Goal: Obtain resource: Obtain resource

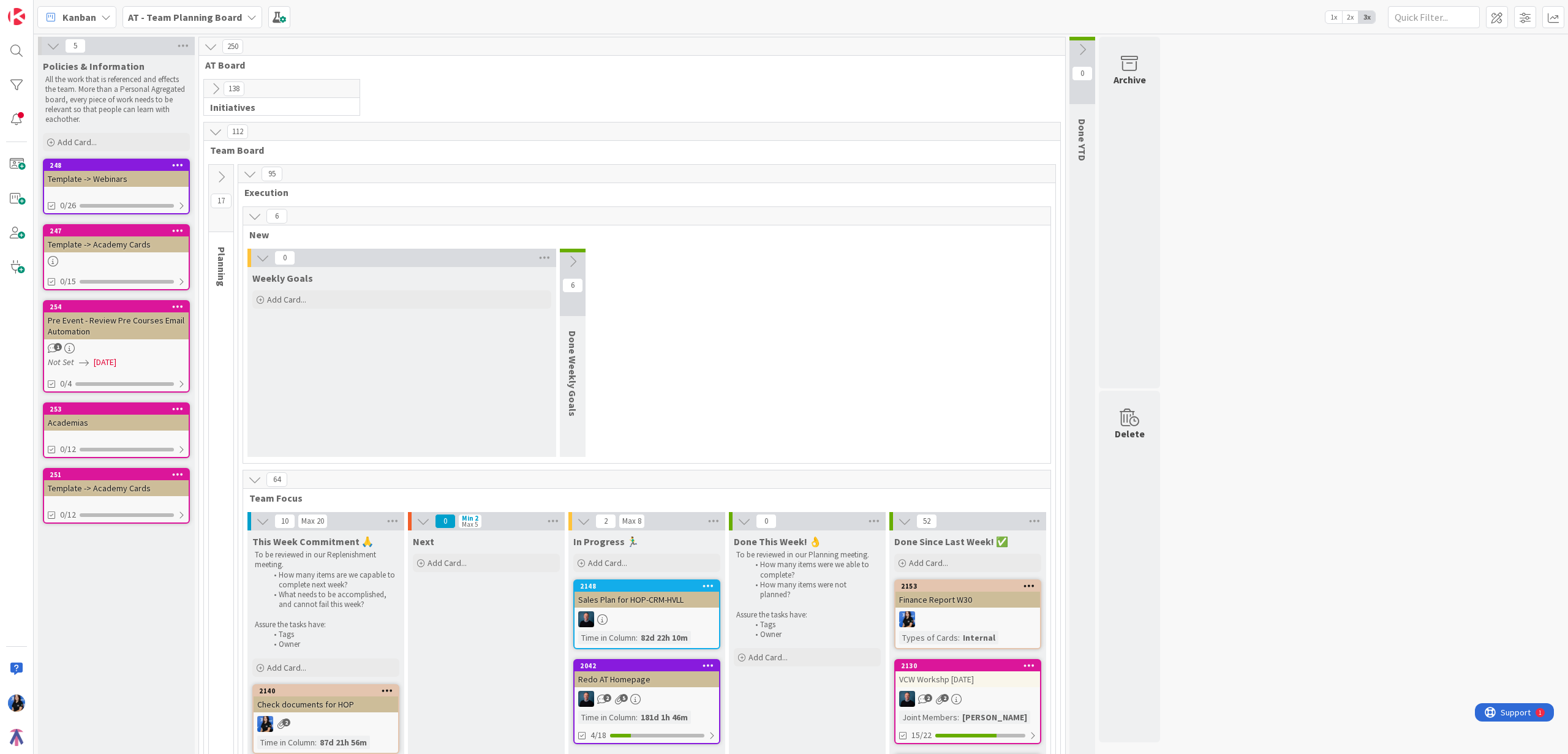
click at [95, 247] on div "Template -> Academy Cards" at bounding box center [116, 245] width 144 height 16
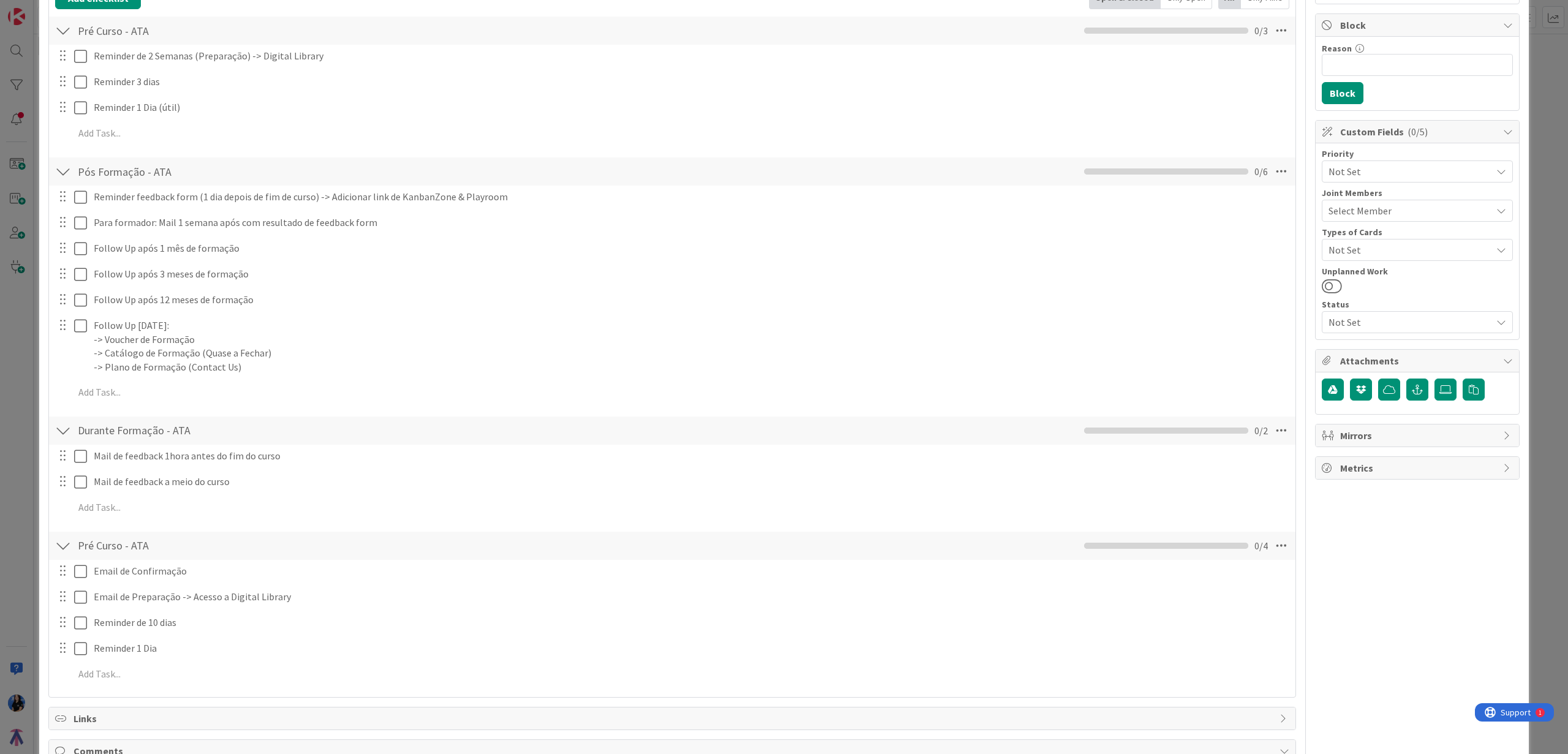
scroll to position [321, 0]
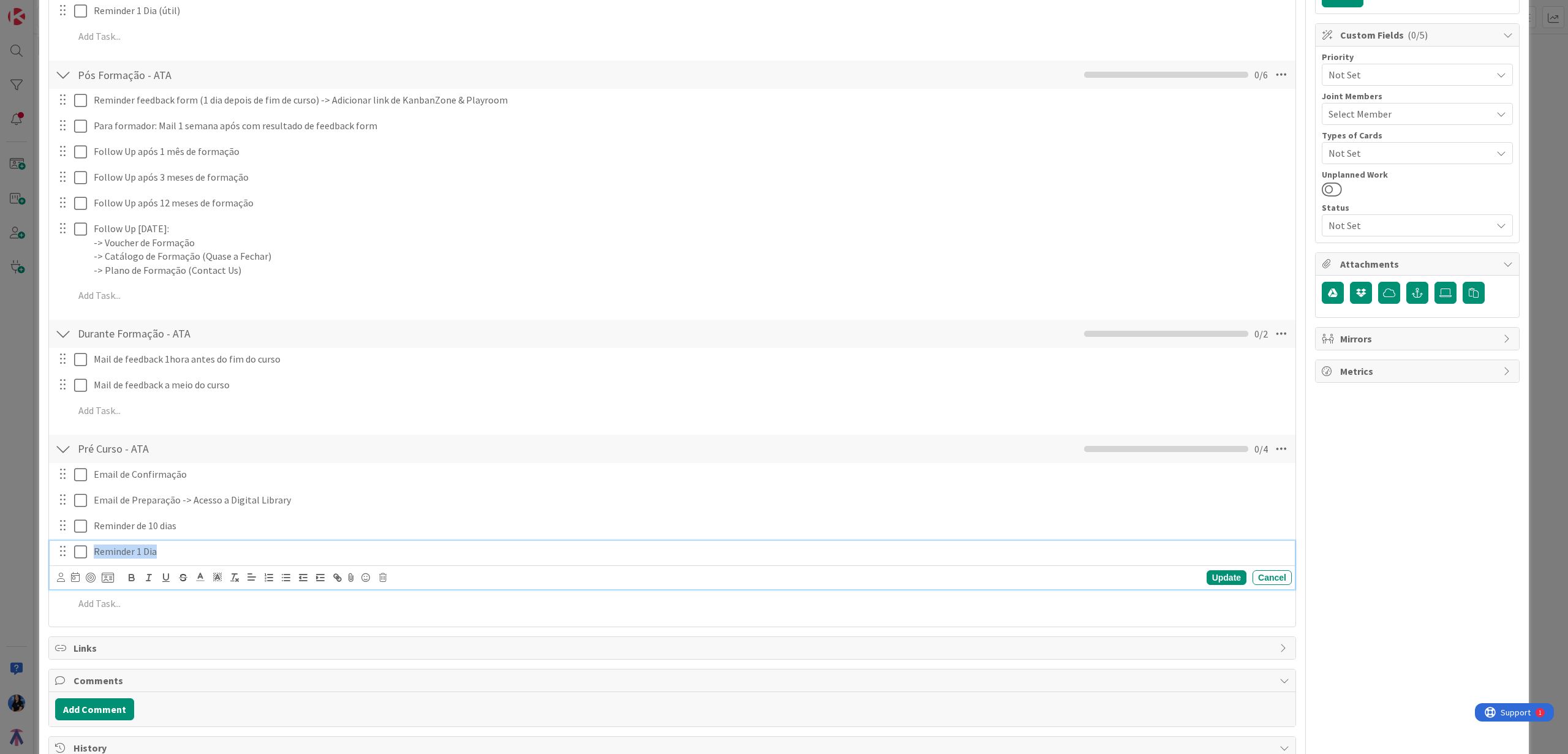
drag, startPoint x: 115, startPoint y: 540, endPoint x: 87, endPoint y: 475, distance: 70.8
click at [87, 475] on div "Email de Confirmação Update Cancel Email de Preparação -> Acesso a Digital Libr…" at bounding box center [672, 541] width 1234 height 156
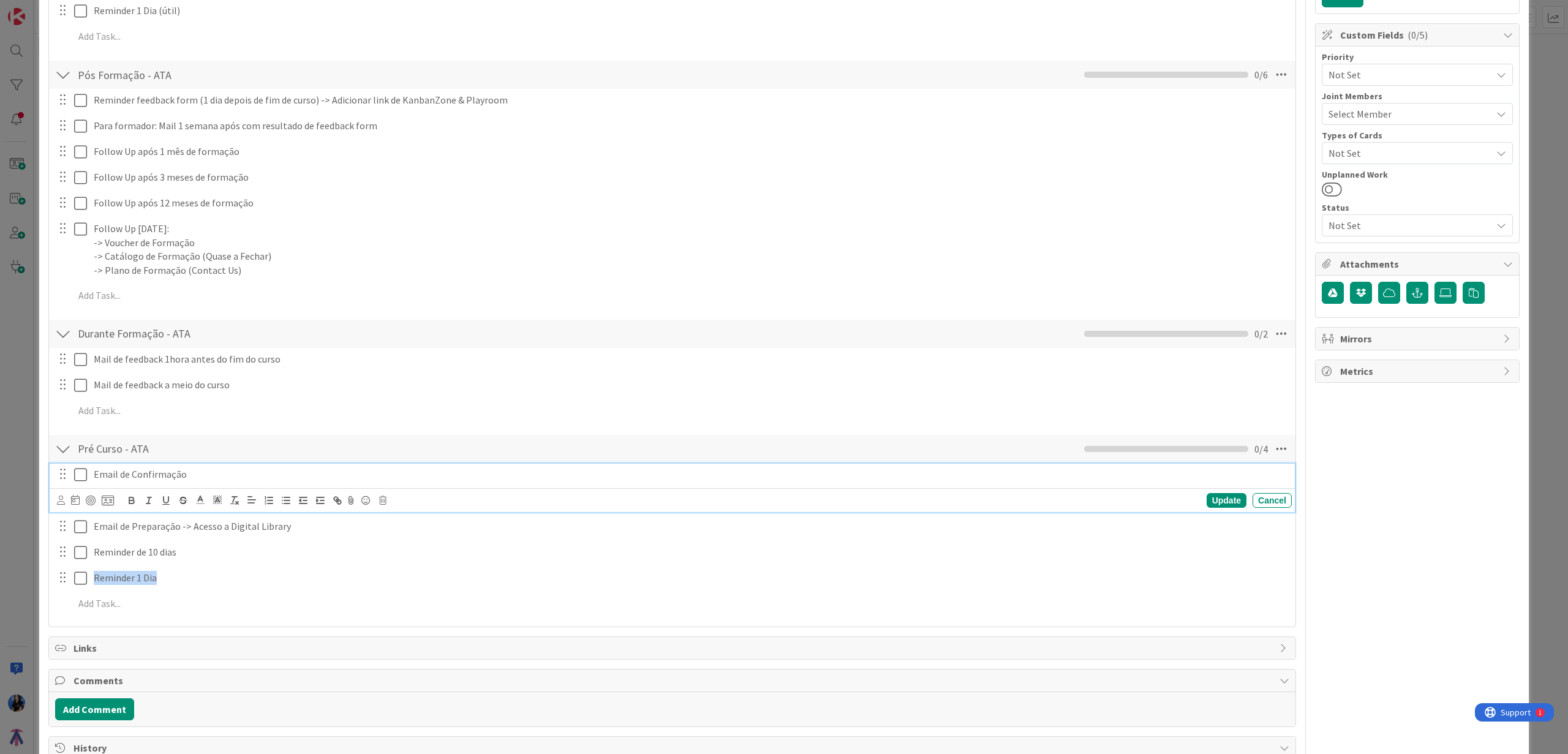
scroll to position [347, 0]
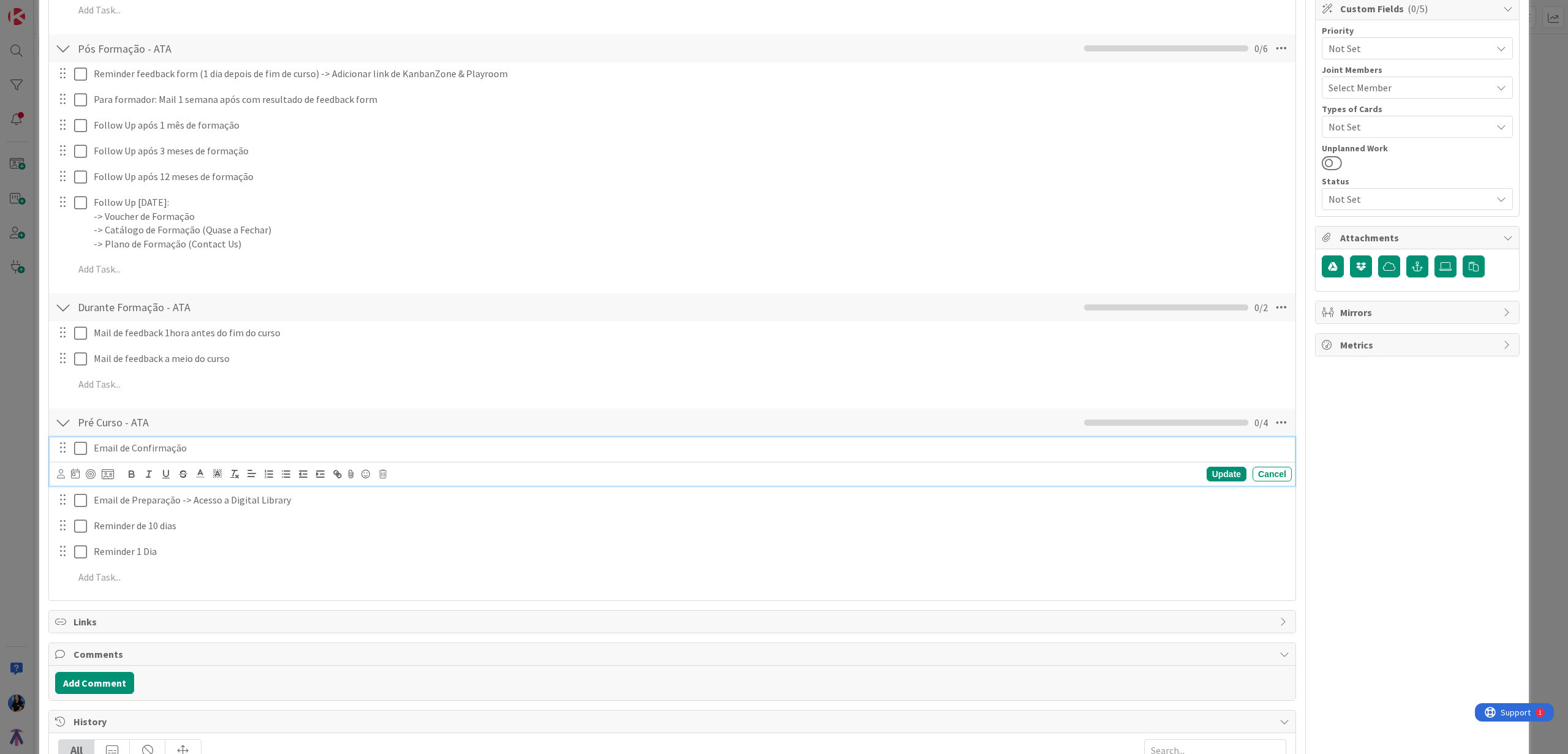
click at [213, 474] on div "Email de Confirmação Update Cancel" at bounding box center [672, 461] width 1245 height 49
click at [183, 456] on div "Email de Confirmação" at bounding box center [690, 448] width 1203 height 21
drag, startPoint x: 194, startPoint y: 447, endPoint x: 92, endPoint y: 443, distance: 102.1
click at [92, 443] on div "Email de Confirmação" at bounding box center [690, 448] width 1203 height 21
copy p "Email de Confirmação"
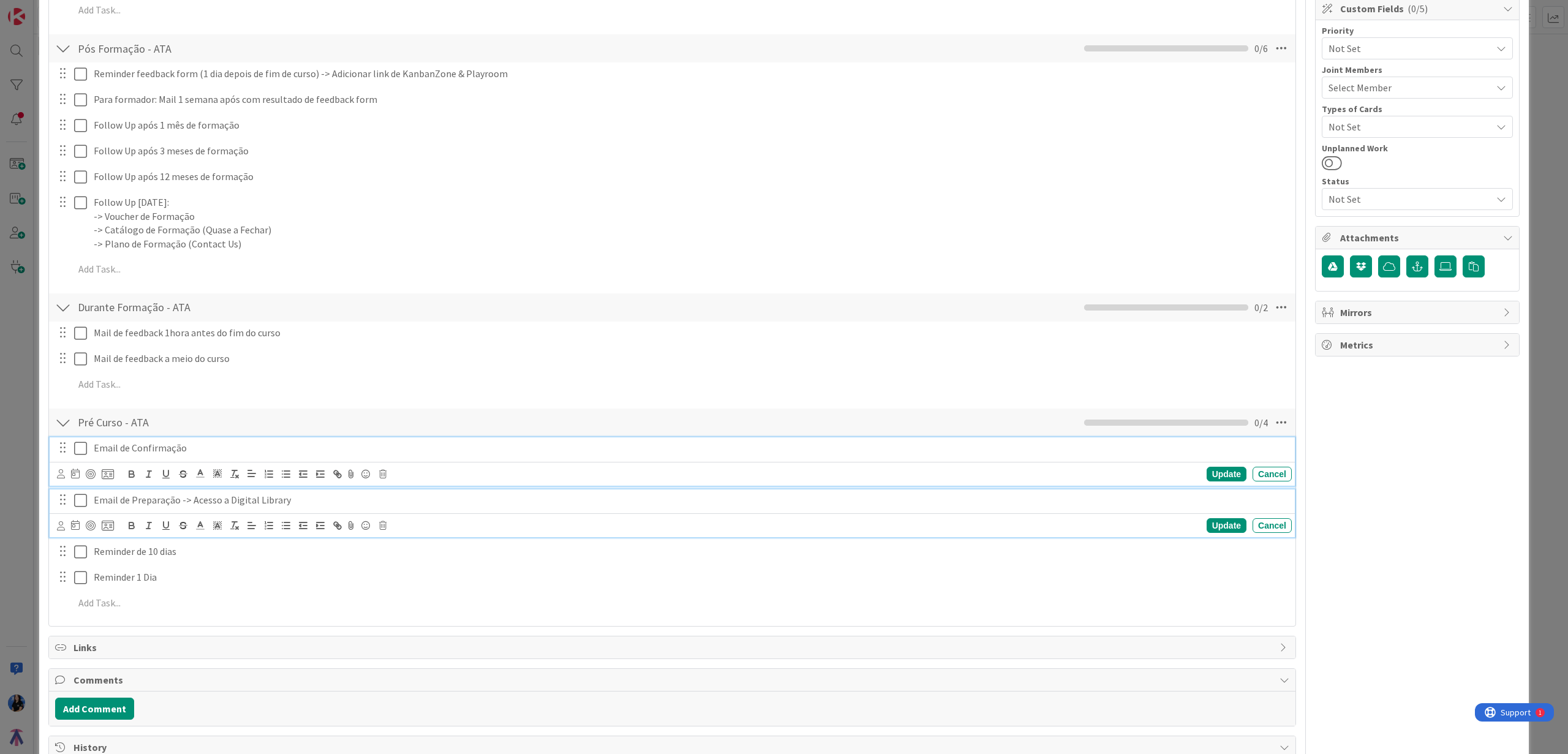
click at [309, 504] on p "Email de Preparação -> Acesso a Digital Library" at bounding box center [690, 500] width 1193 height 14
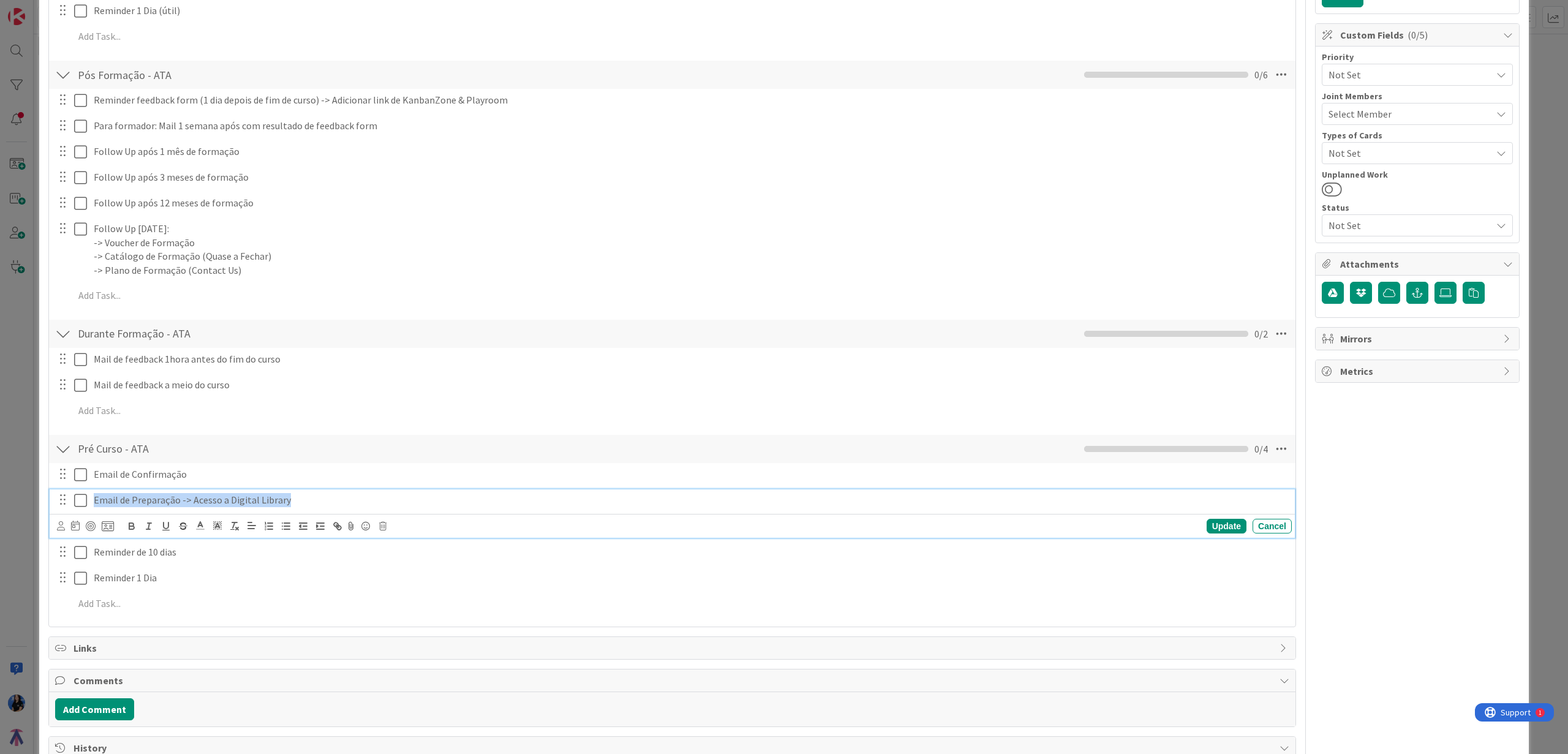
drag, startPoint x: 309, startPoint y: 504, endPoint x: 93, endPoint y: 501, distance: 216.0
click at [93, 501] on div "Email de Preparação -> Acesso a Digital Library" at bounding box center [690, 500] width 1203 height 21
copy p "Email de Preparação -> Acesso a Digital Library"
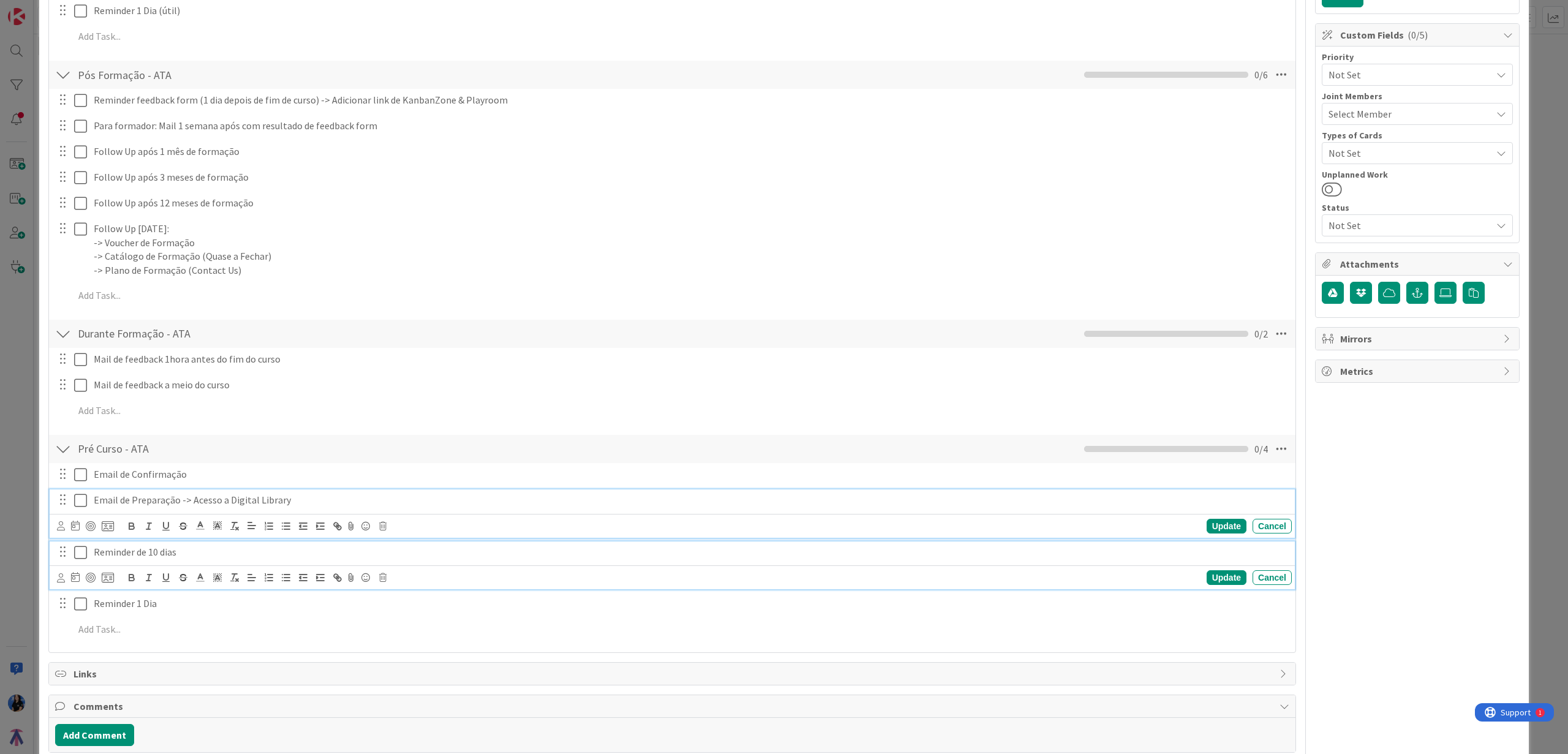
click at [194, 557] on p "Reminder de 10 dias" at bounding box center [690, 552] width 1193 height 14
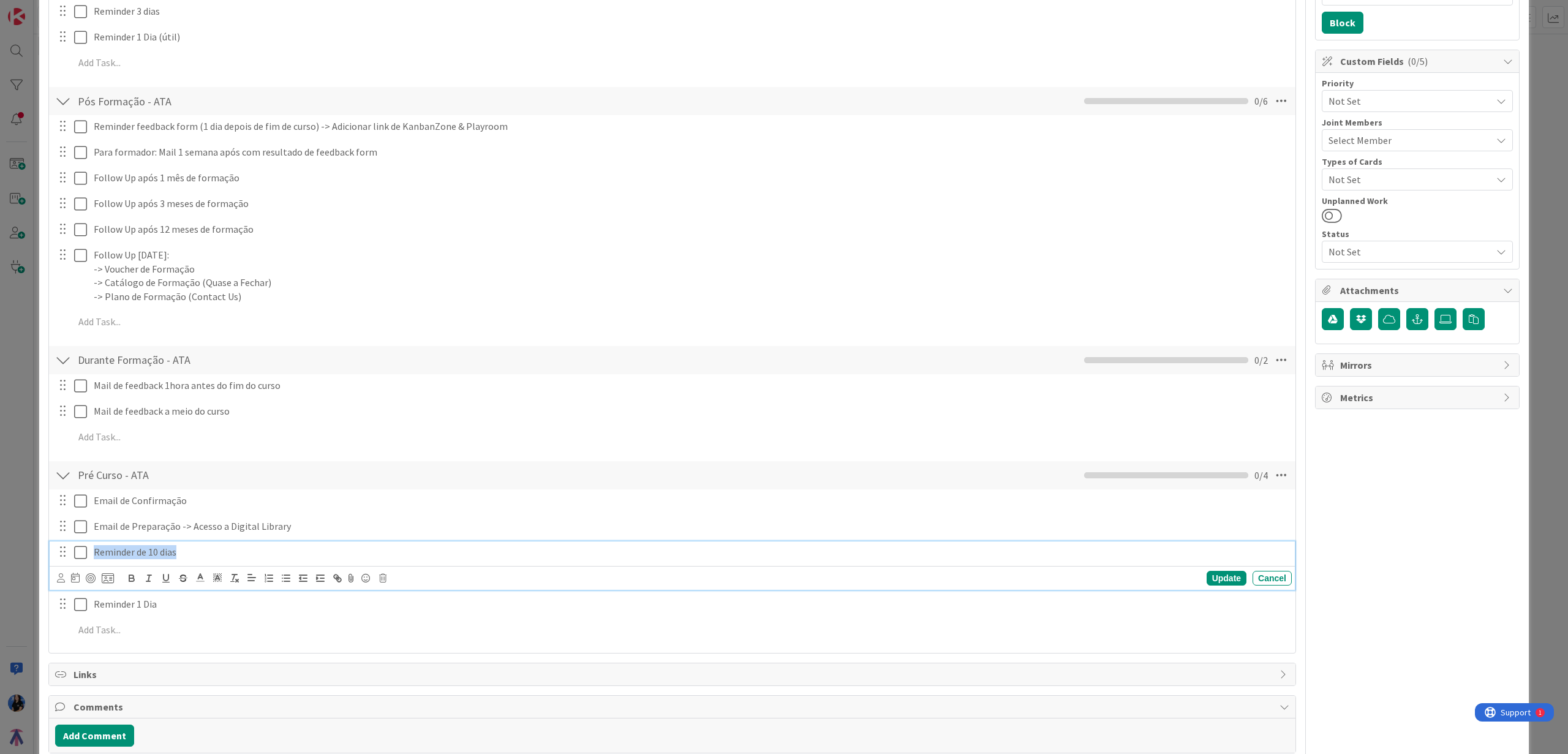
drag, startPoint x: 155, startPoint y: 555, endPoint x: 68, endPoint y: 552, distance: 87.1
click at [68, 552] on div "Reminder de 10 dias" at bounding box center [673, 552] width 1237 height 21
copy p "Reminder de 10 dias"
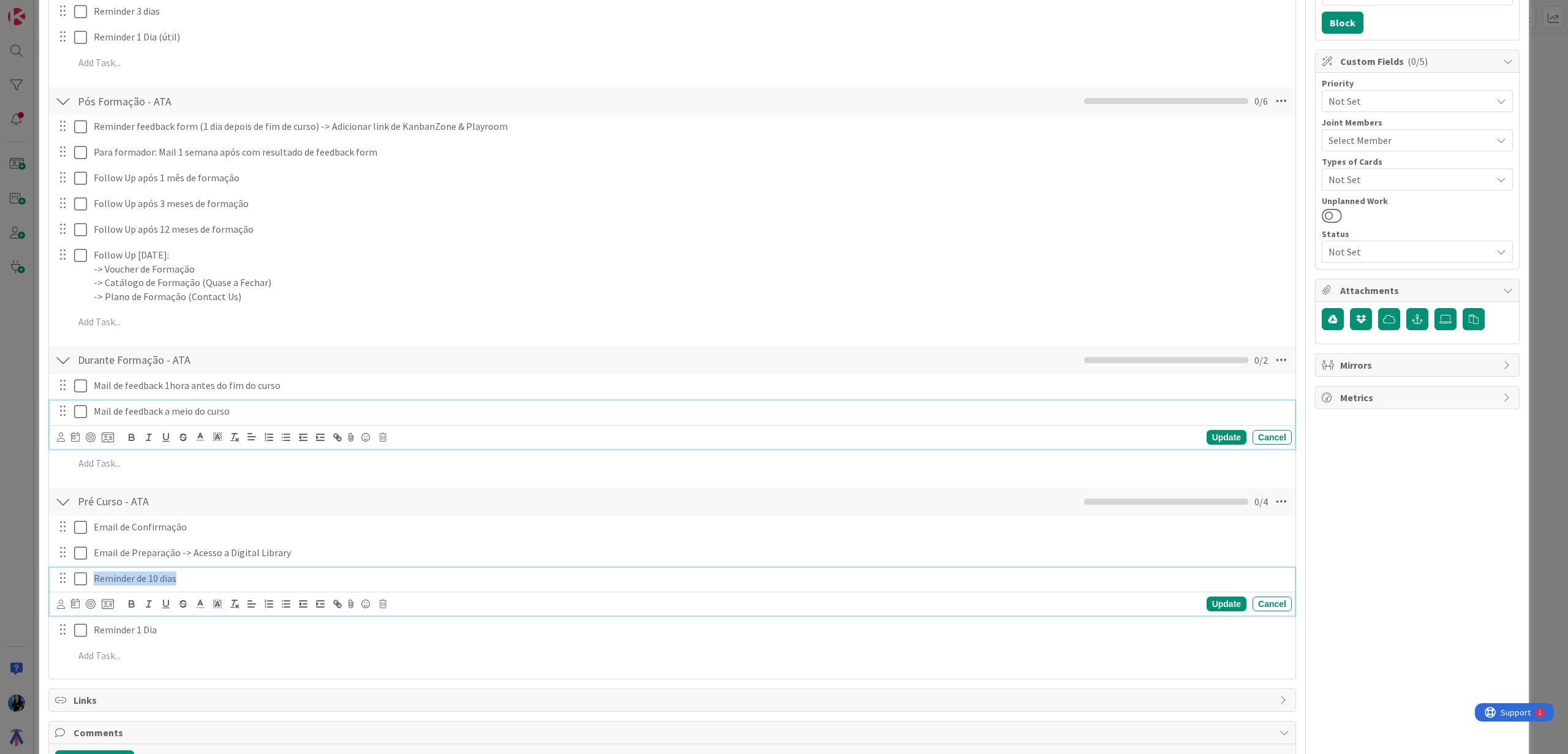
click at [255, 412] on div "Mail de feedback a meio do curso Update Cancel" at bounding box center [672, 425] width 1245 height 49
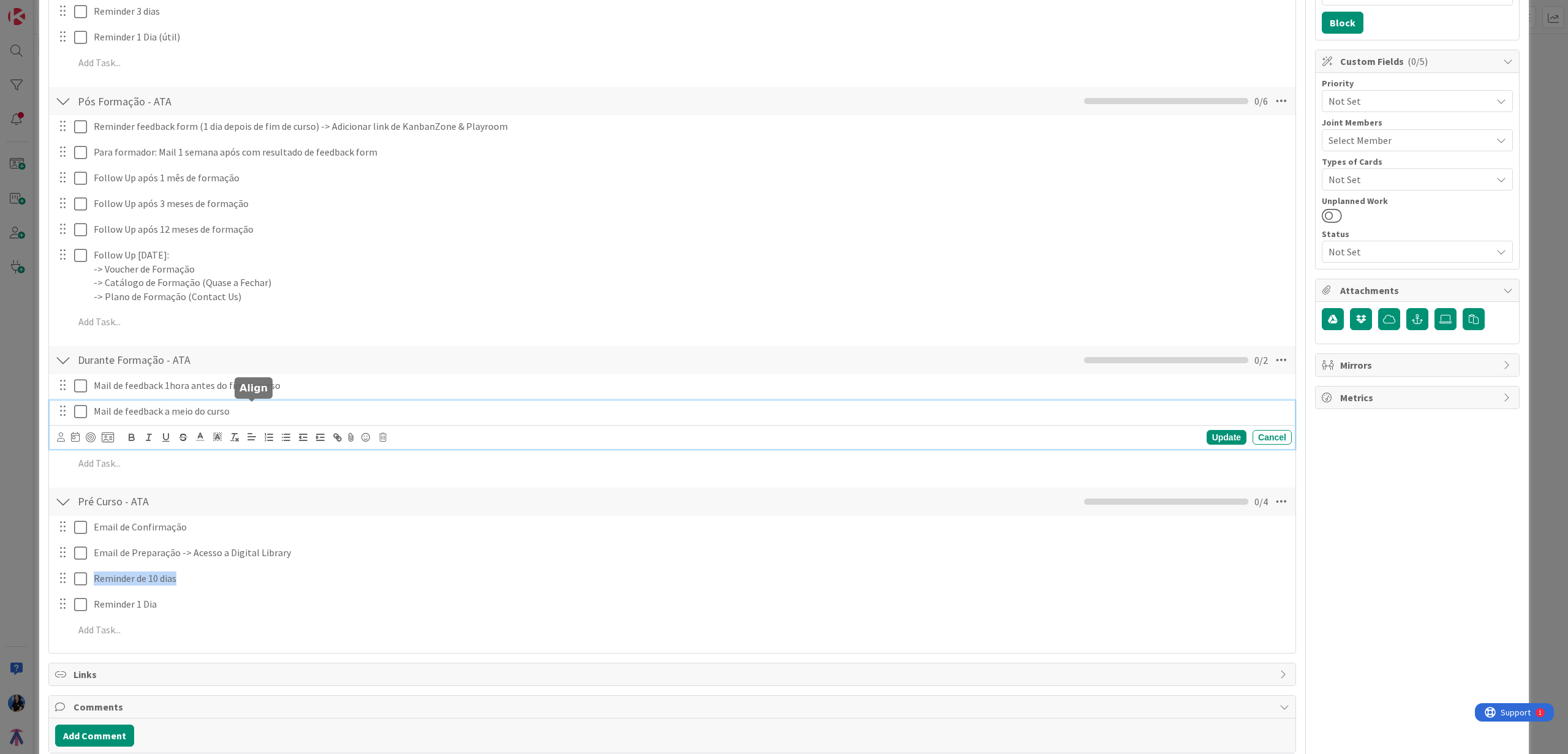
scroll to position [321, 0]
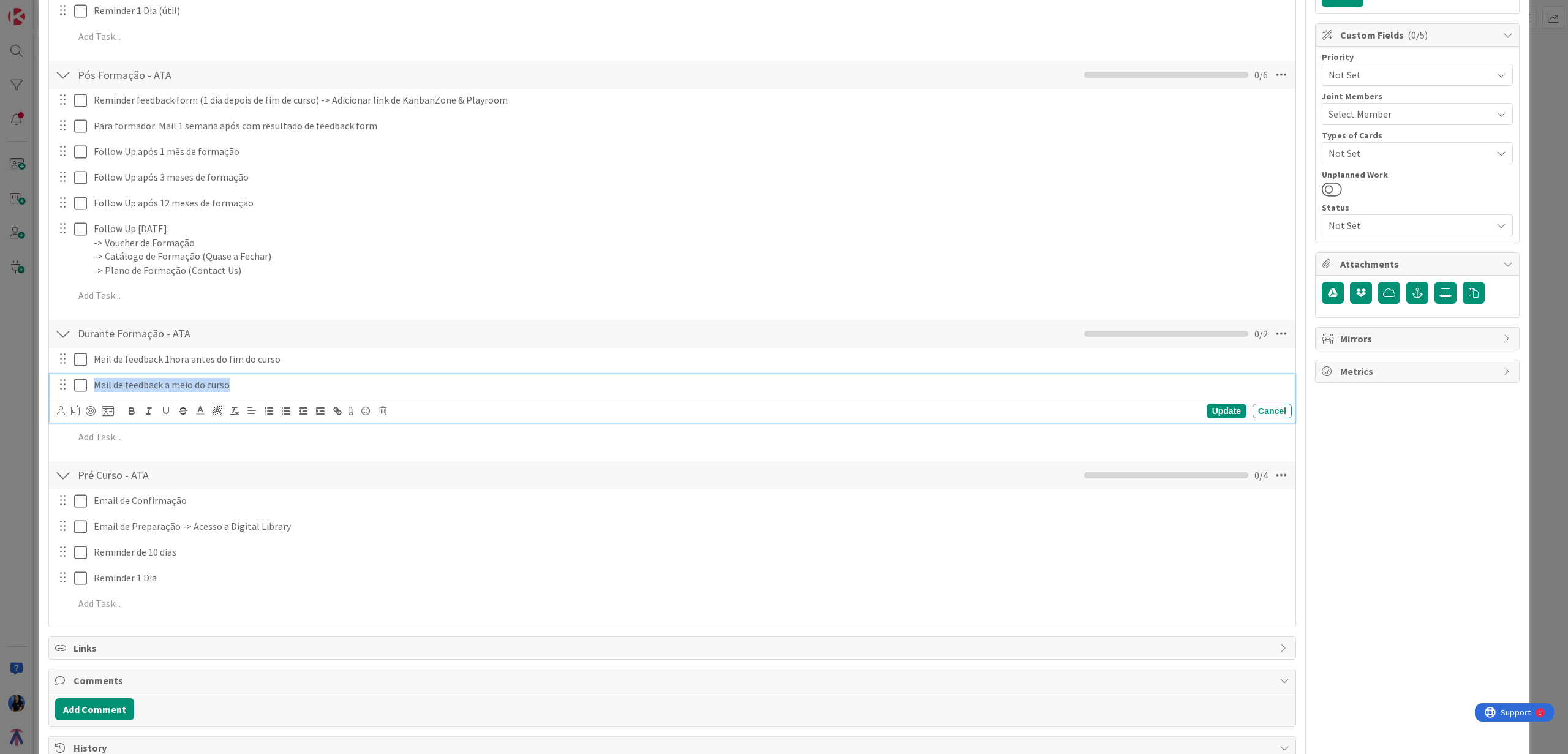
drag, startPoint x: 235, startPoint y: 386, endPoint x: 90, endPoint y: 380, distance: 145.1
click at [90, 380] on div "Mail de feedback a meio do curso" at bounding box center [690, 385] width 1203 height 21
copy p "Mail de feedback a meio do curso"
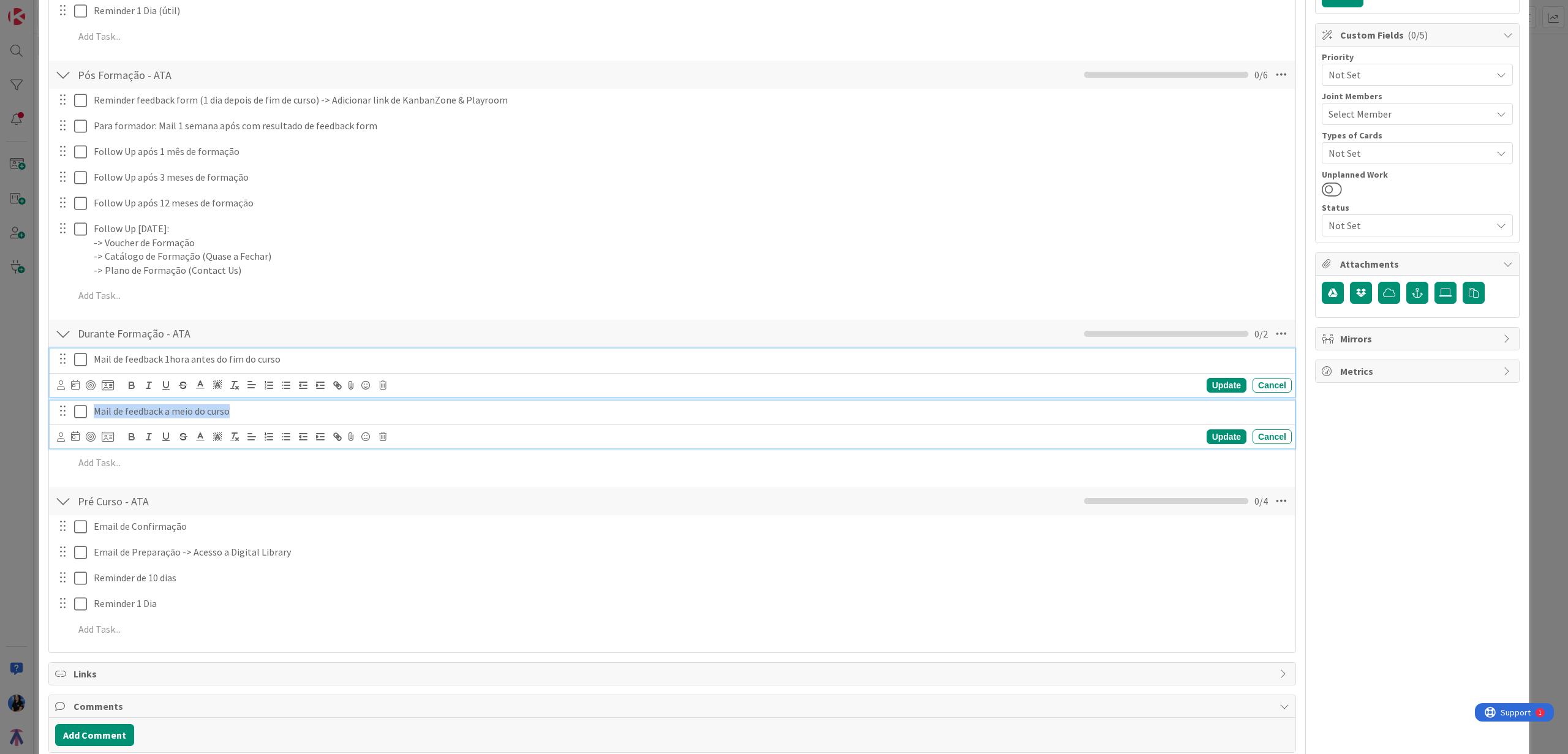
click at [273, 356] on div "Mail de feedback 1hora antes do fim do curso Update Cancel" at bounding box center [672, 373] width 1245 height 49
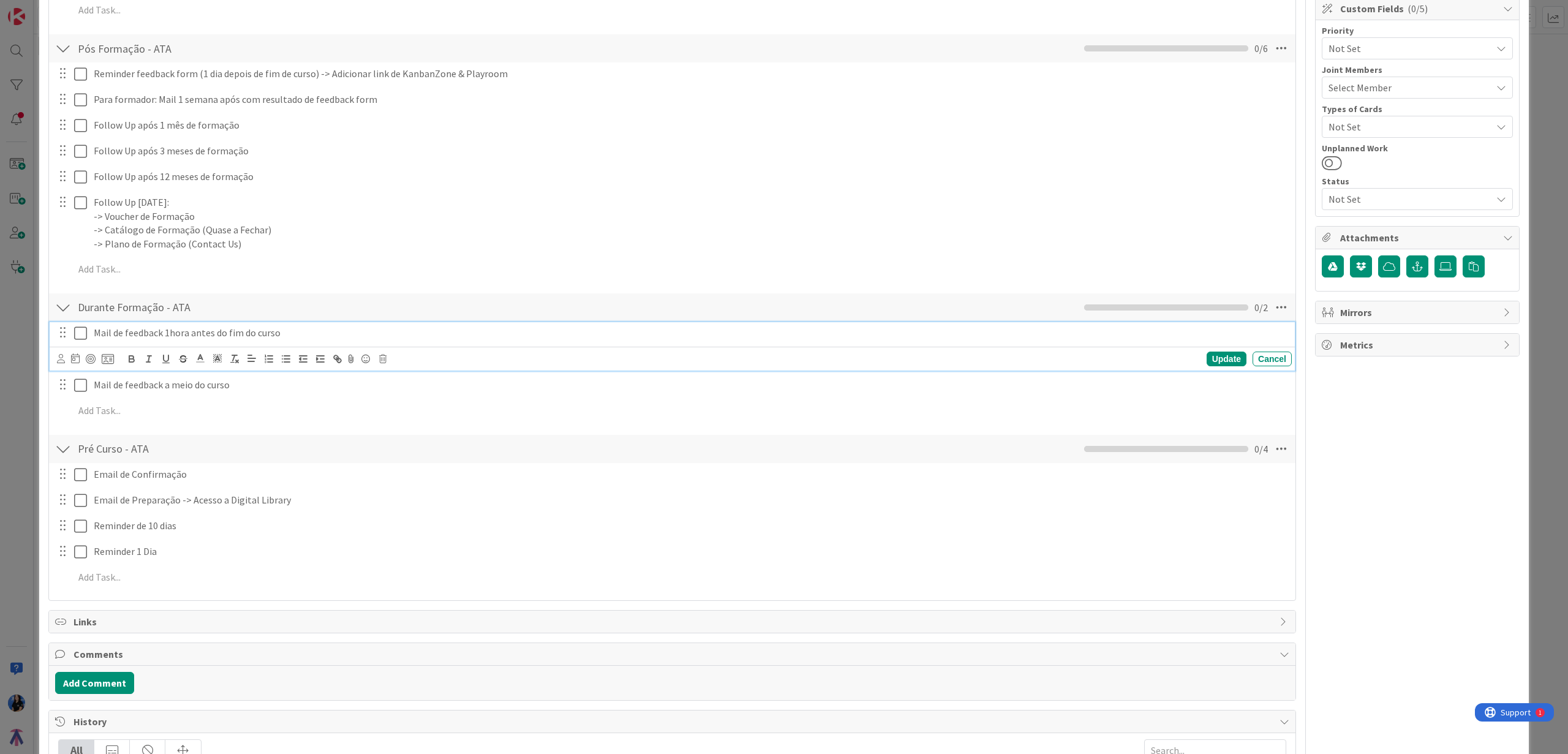
click at [286, 330] on p "Mail de feedback 1hora antes do fim do curso" at bounding box center [690, 332] width 1193 height 14
drag, startPoint x: 288, startPoint y: 332, endPoint x: 82, endPoint y: 326, distance: 206.1
click at [83, 326] on div "Mail de feedback 1hora antes do fim do curso" at bounding box center [673, 333] width 1237 height 21
copy p "Mail de feedback 1hora antes do fim do curso"
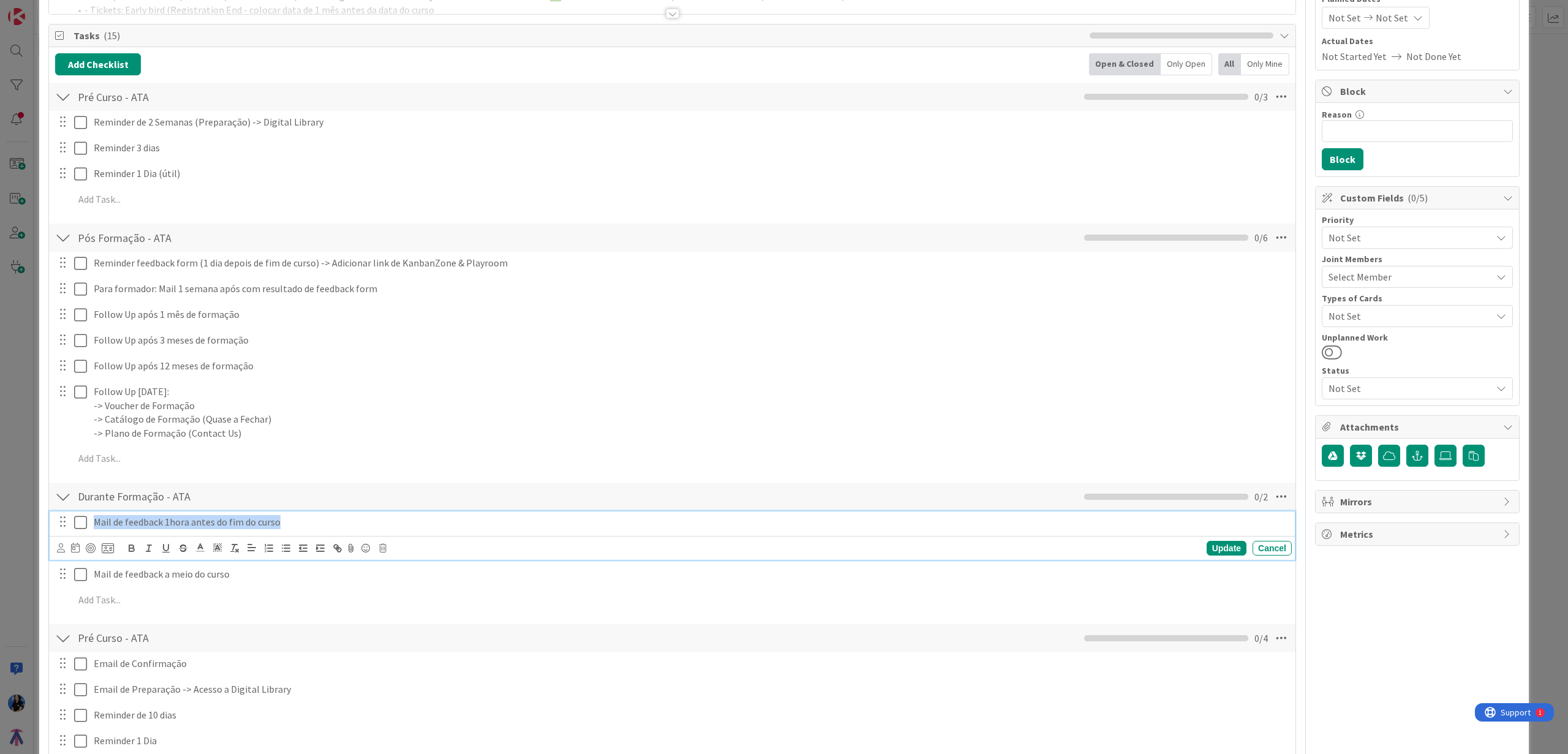
scroll to position [139, 0]
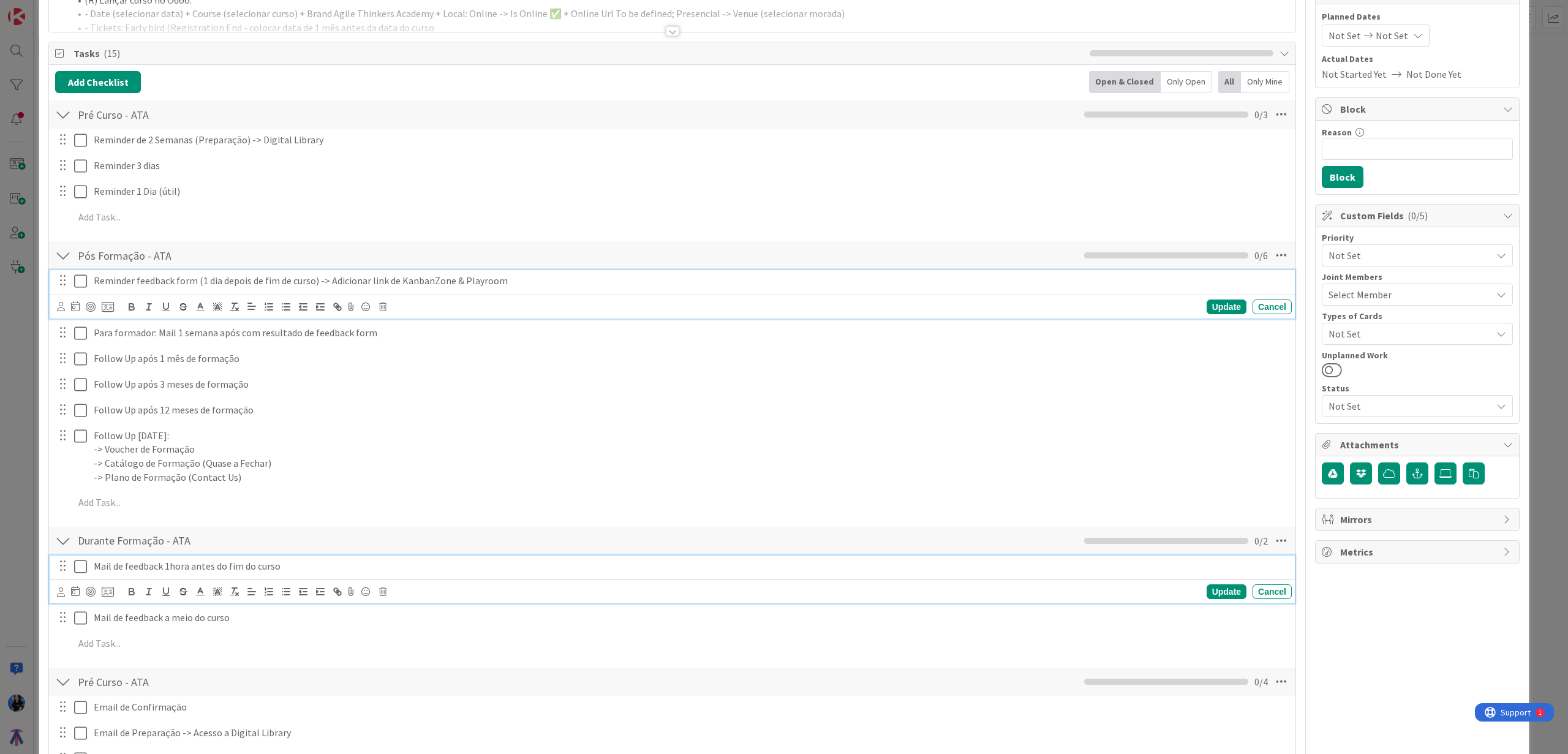
click at [317, 281] on p "Reminder feedback form (1 dia depois de fim de curso) -> Adicionar link de Kanb…" at bounding box center [690, 281] width 1193 height 14
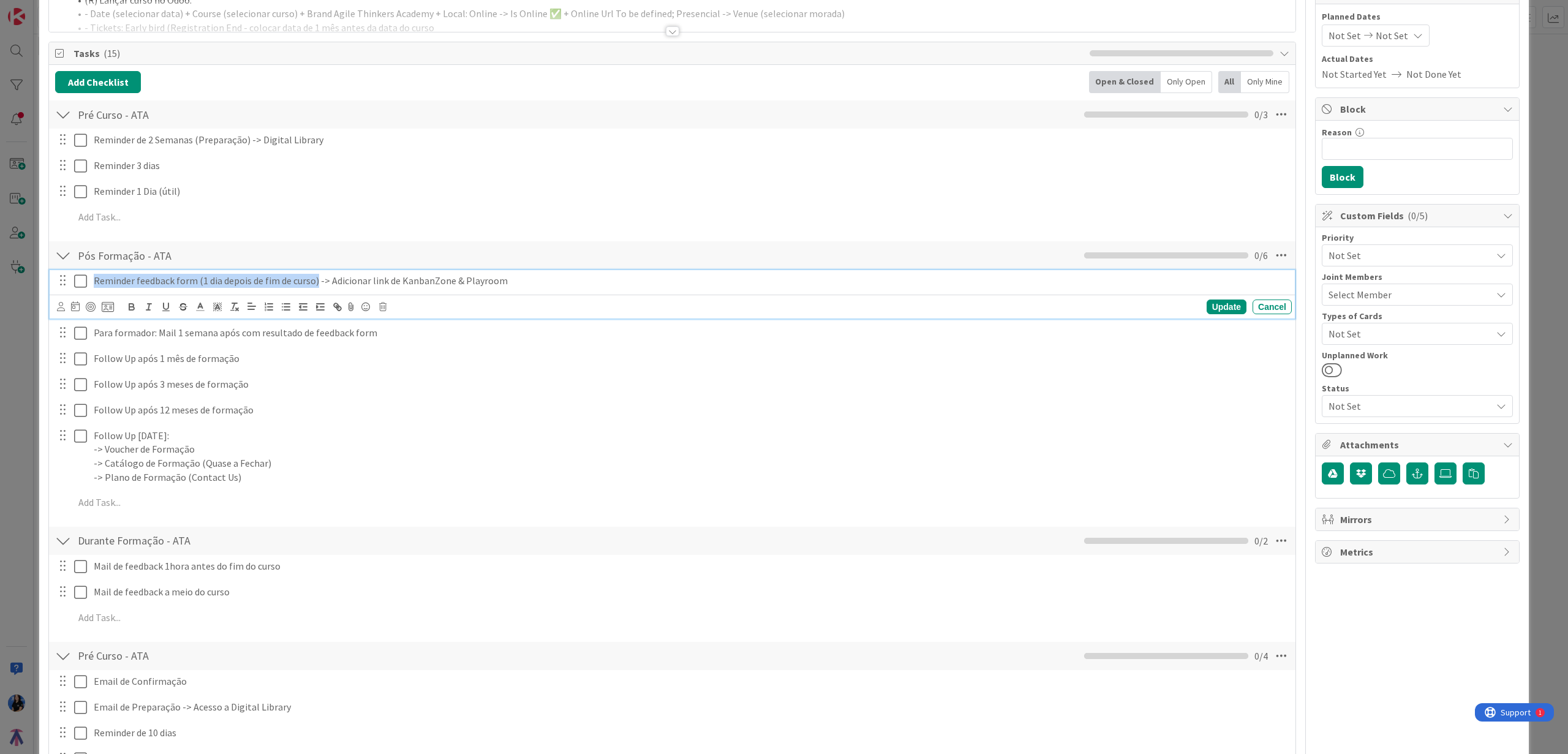
drag, startPoint x: 316, startPoint y: 281, endPoint x: 45, endPoint y: 278, distance: 271.0
click at [45, 278] on div "ID 247 AT - Team Planning Board Policies & Information Title 25 / 128 Template …" at bounding box center [784, 605] width 1490 height 1455
copy p "Reminder feedback form (1 dia depois de fim de curso)"
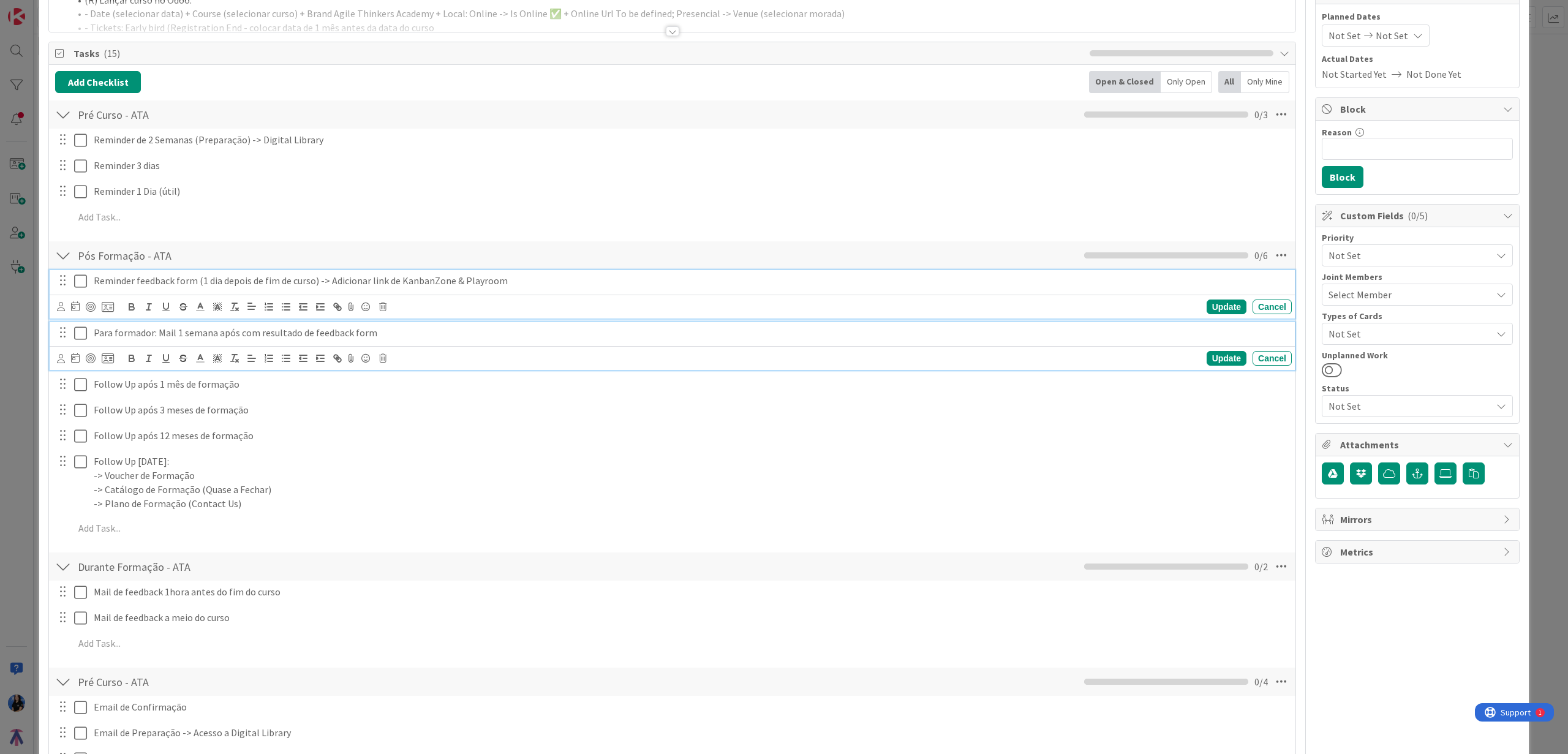
click at [380, 332] on p "Para formador: Mail 1 semana após com resultado de feedback form" at bounding box center [690, 332] width 1193 height 14
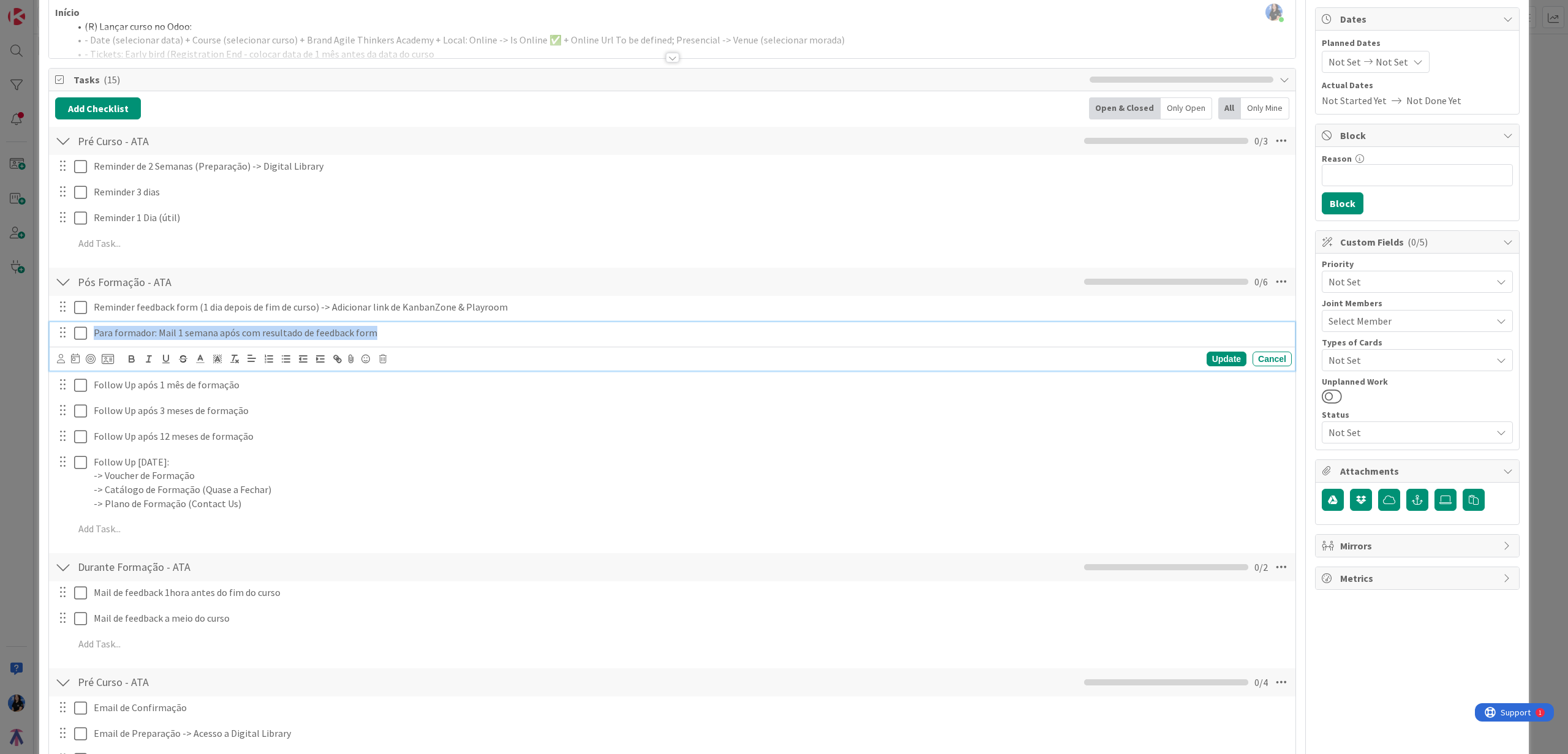
drag, startPoint x: 349, startPoint y: 332, endPoint x: 77, endPoint y: 332, distance: 272.0
click at [77, 332] on div "Para formador: Mail 1 semana após com resultado de feedback form" at bounding box center [673, 333] width 1237 height 21
copy p "Para formador: Mail 1 semana após com resultado de feedback form"
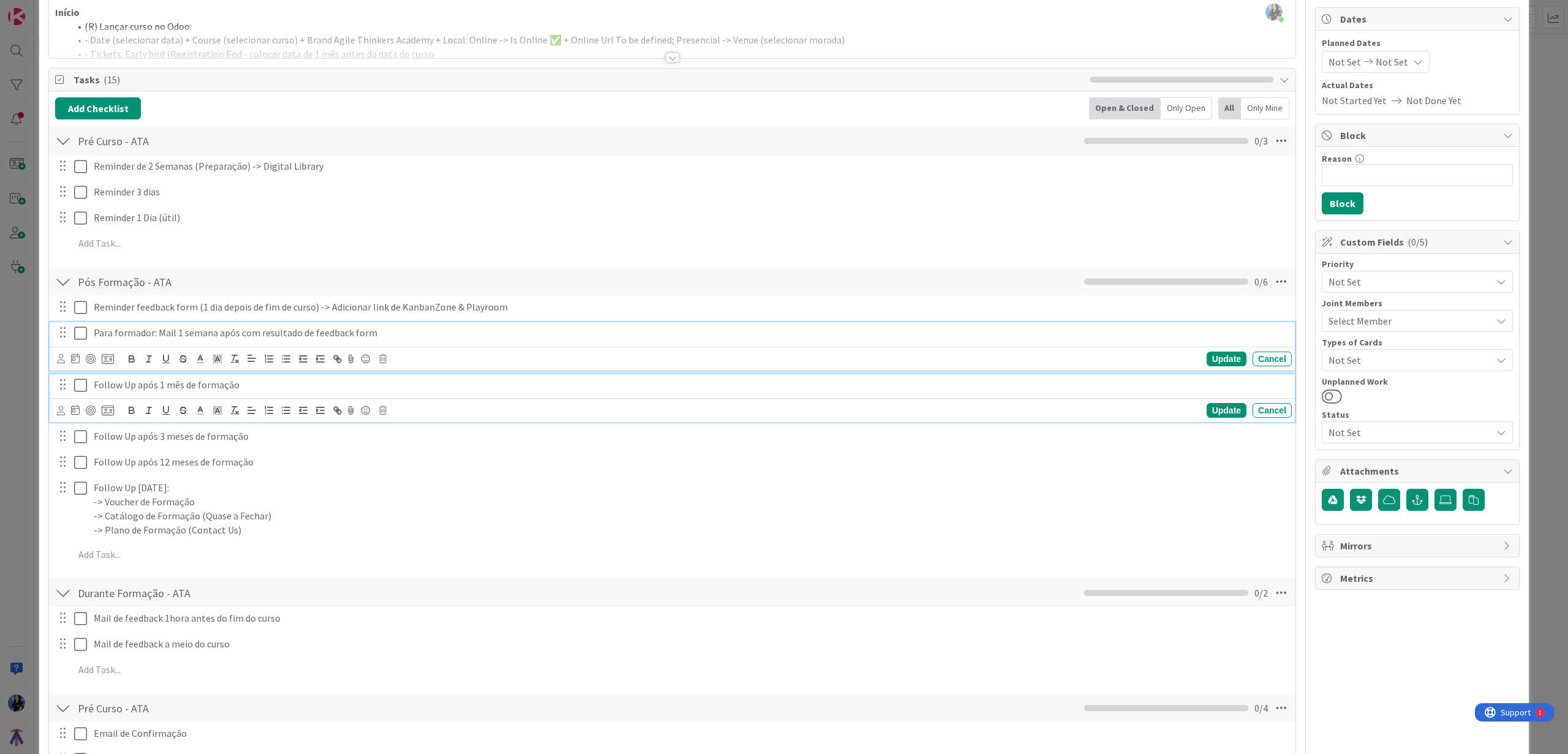
click at [245, 385] on p "Follow Up após 1 mês de formação" at bounding box center [690, 385] width 1193 height 14
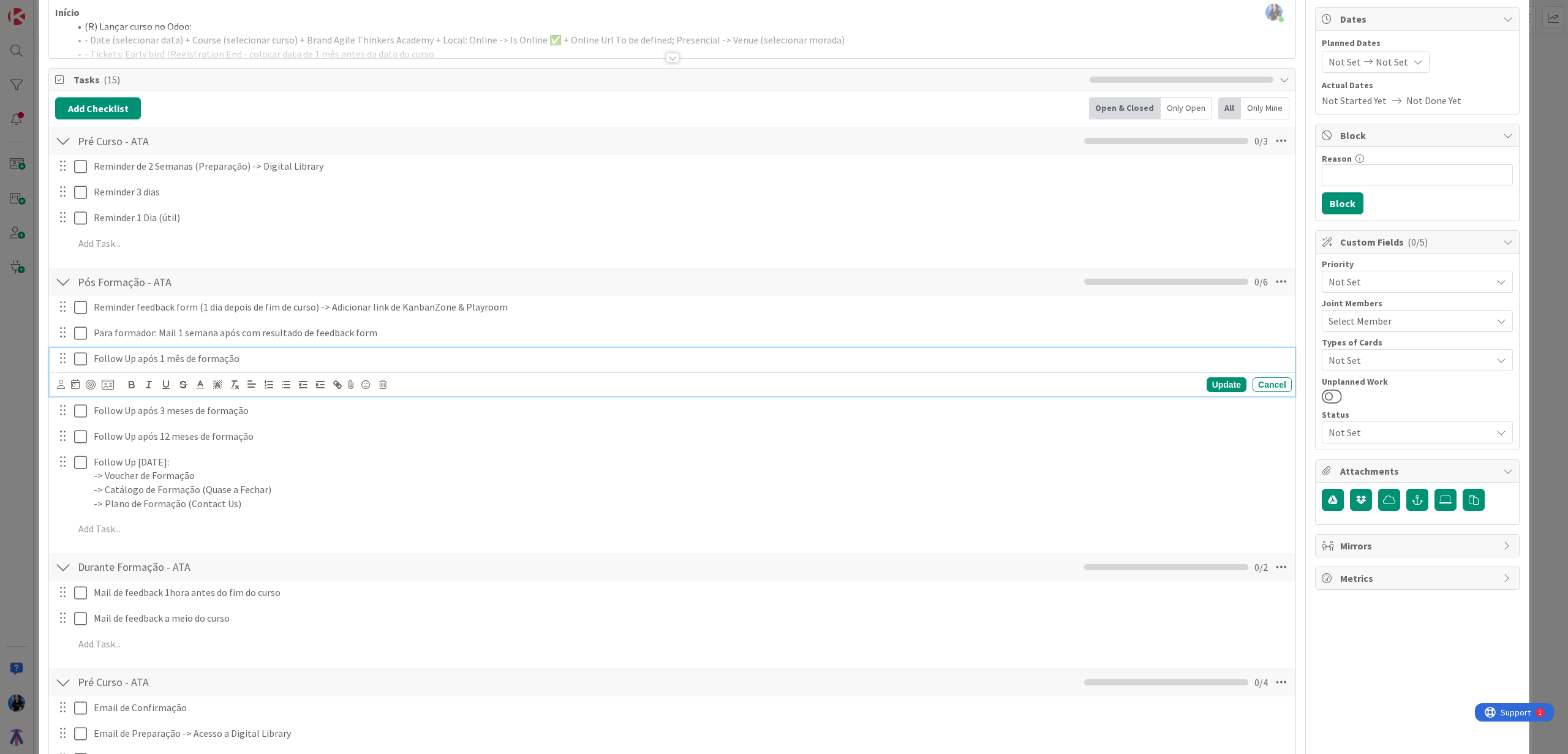
scroll to position [87, 0]
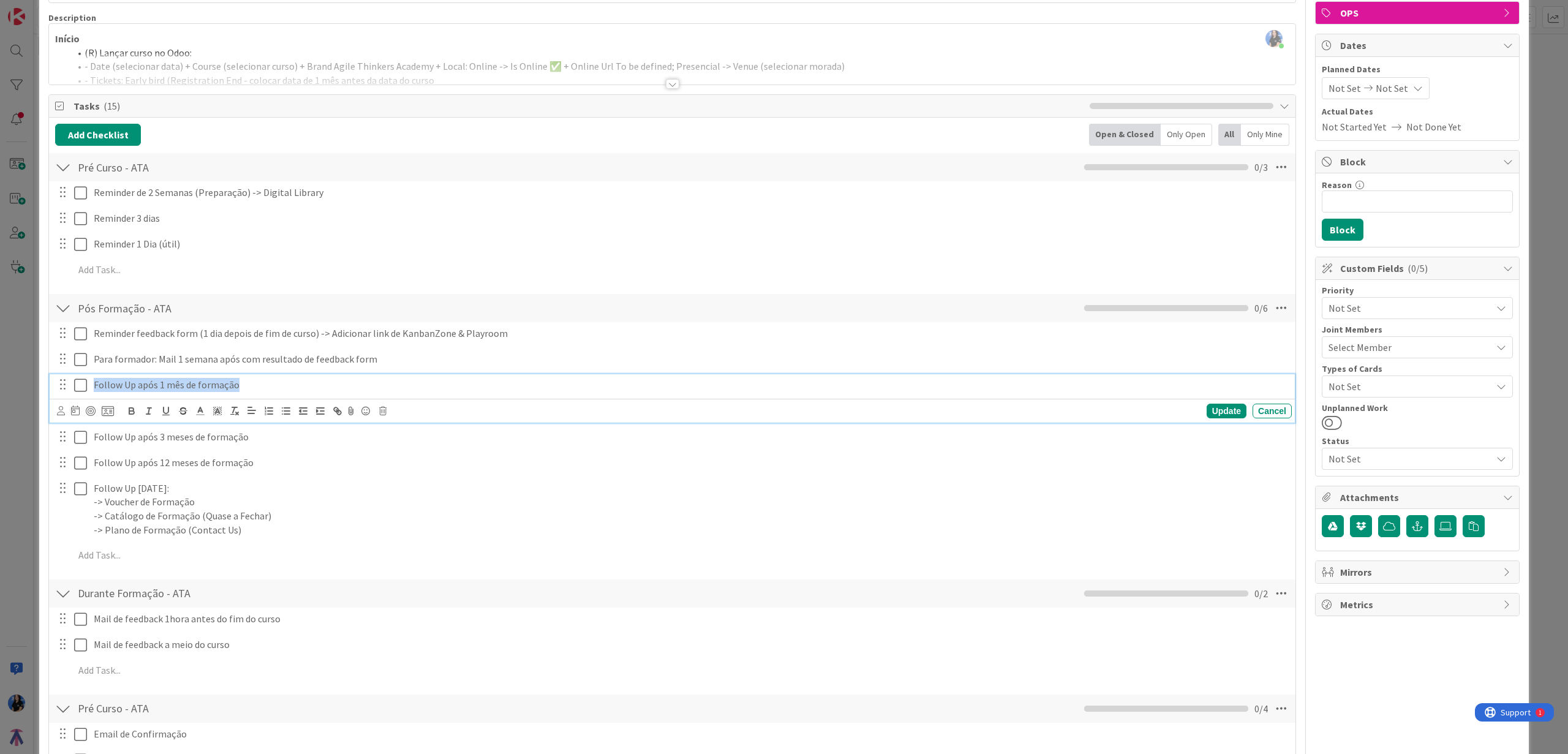
drag, startPoint x: 255, startPoint y: 384, endPoint x: -52, endPoint y: 374, distance: 307.2
click at [0, 374] on html "Kanban AT - Team Planning Board 1x 2x 3x 5 Policies & Information All the work …" at bounding box center [784, 377] width 1568 height 754
copy p "Follow Up após 1 mês de formação"
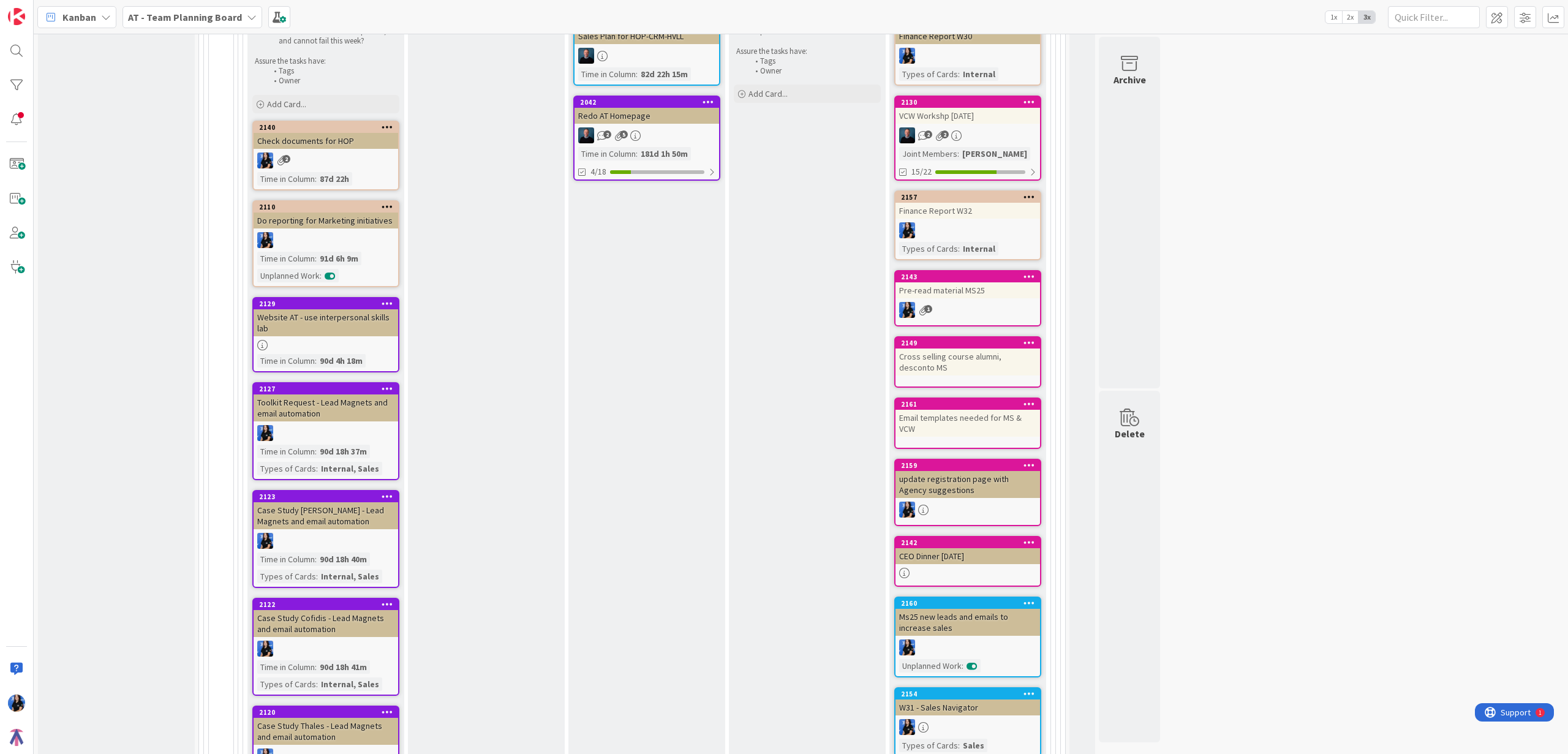
scroll to position [559, 0]
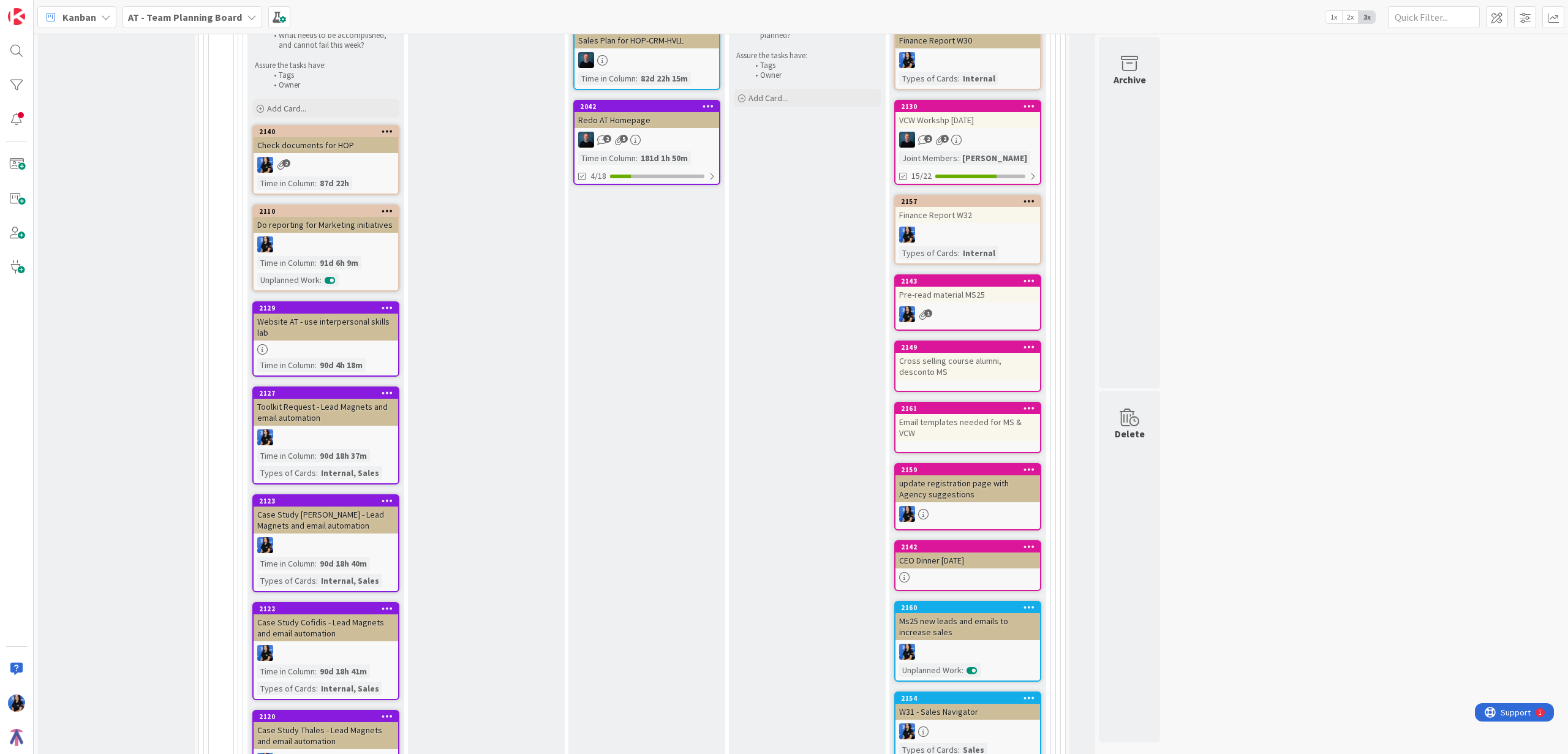
drag, startPoint x: 342, startPoint y: 611, endPoint x: 600, endPoint y: 0, distance: 663.2
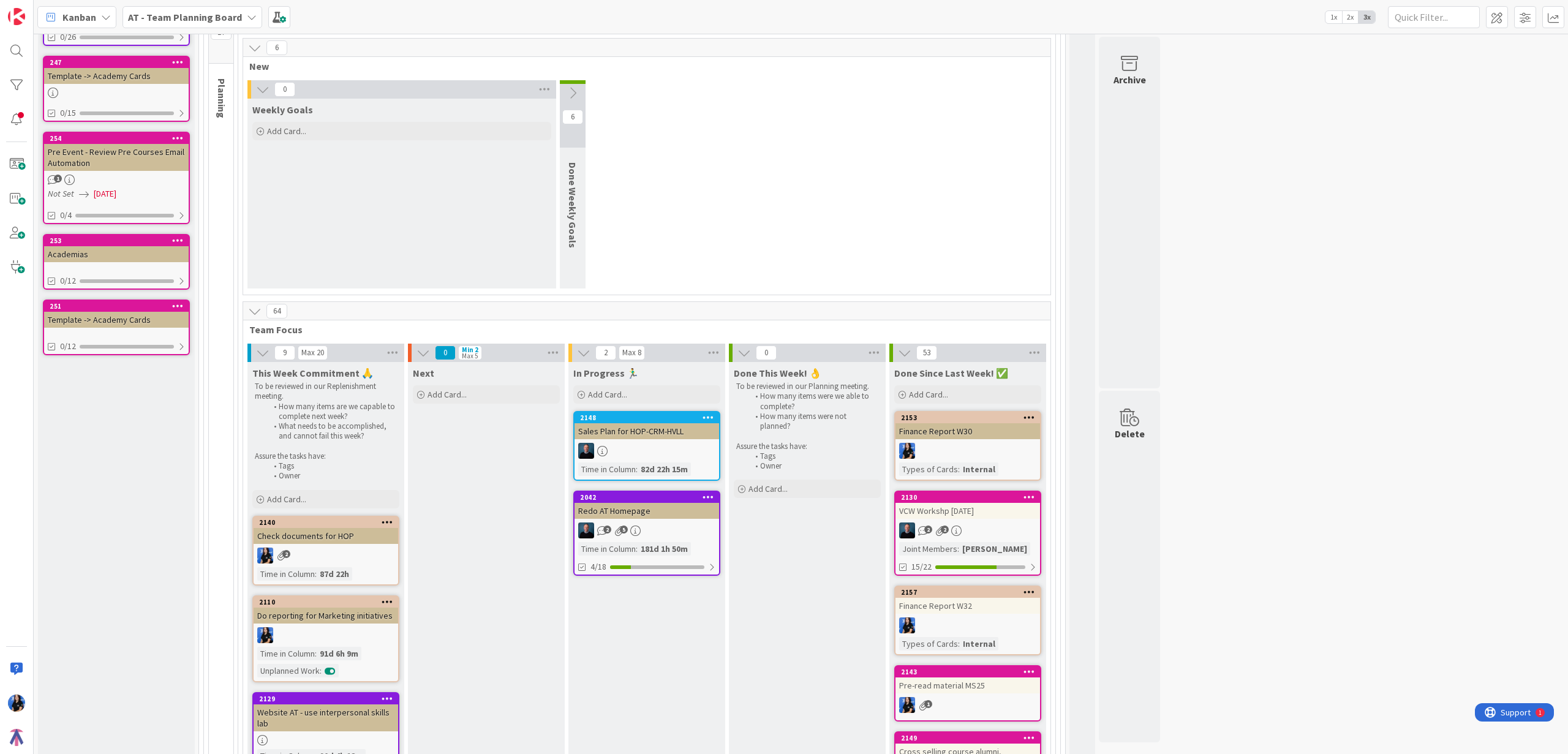
scroll to position [84, 0]
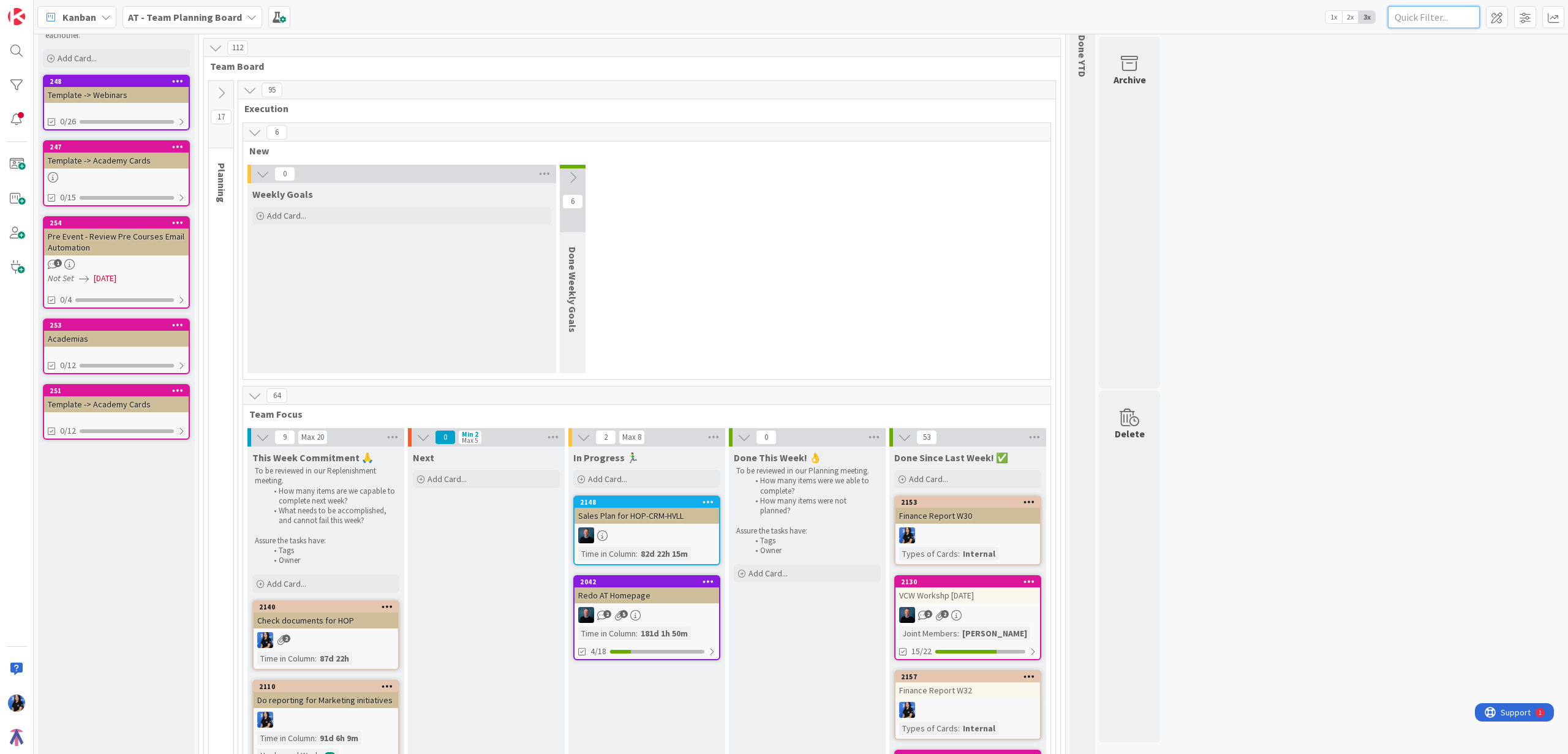
click at [1453, 16] on input "text" at bounding box center [1434, 17] width 92 height 22
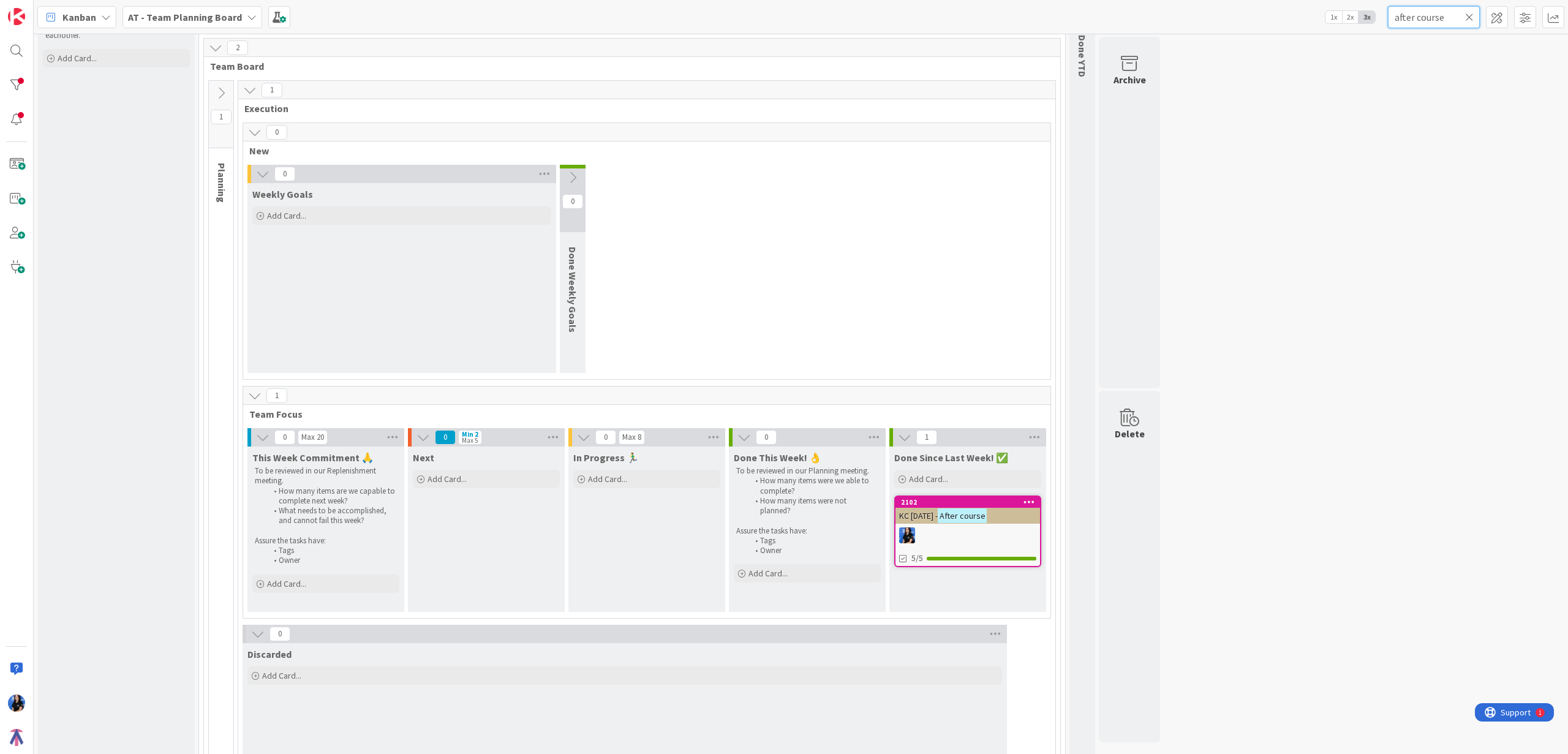
type input "after course"
click at [949, 514] on mark "After course" at bounding box center [962, 516] width 49 height 14
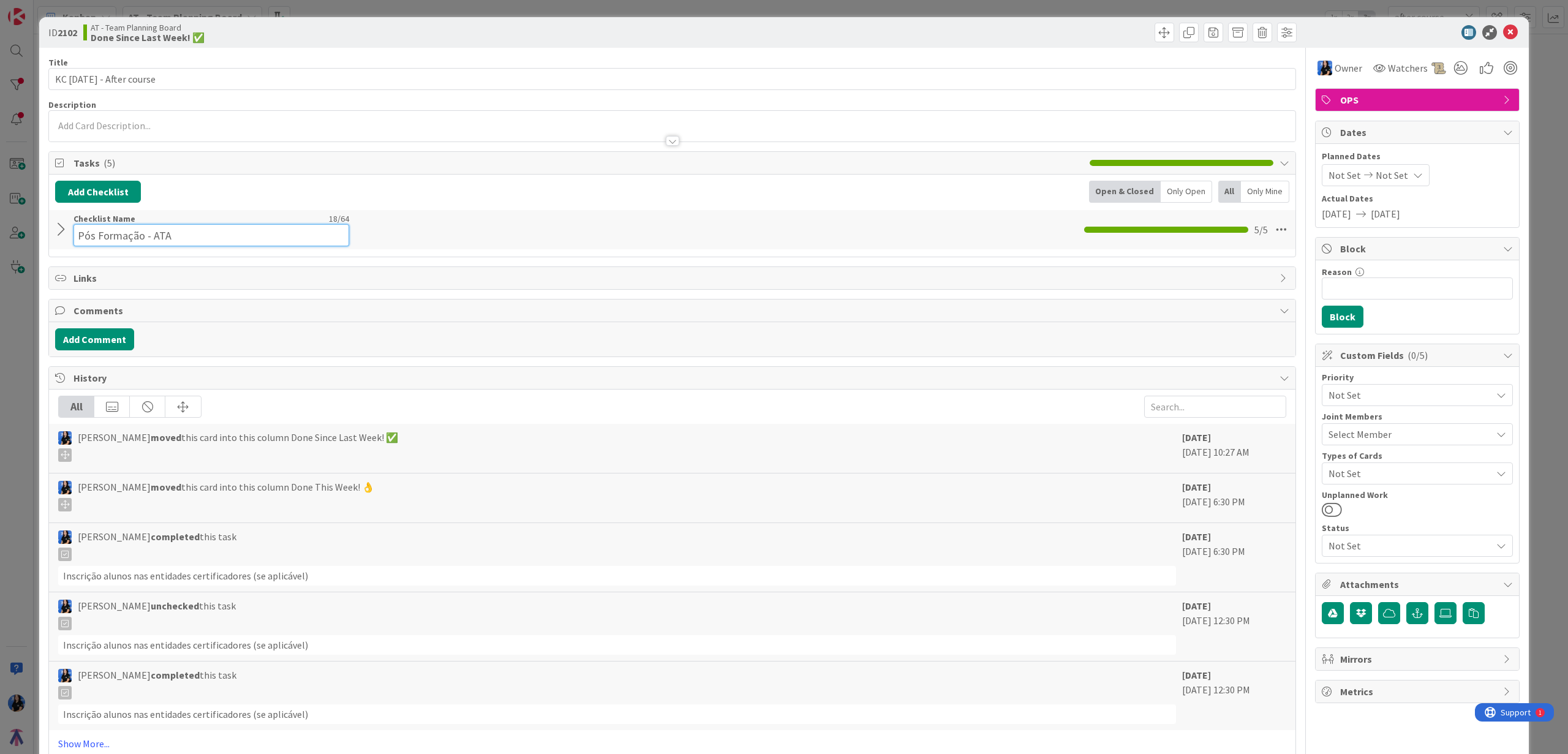
click at [113, 223] on div "Checklist Name 18 / 64 Pós Formação - ATA" at bounding box center [211, 229] width 276 height 33
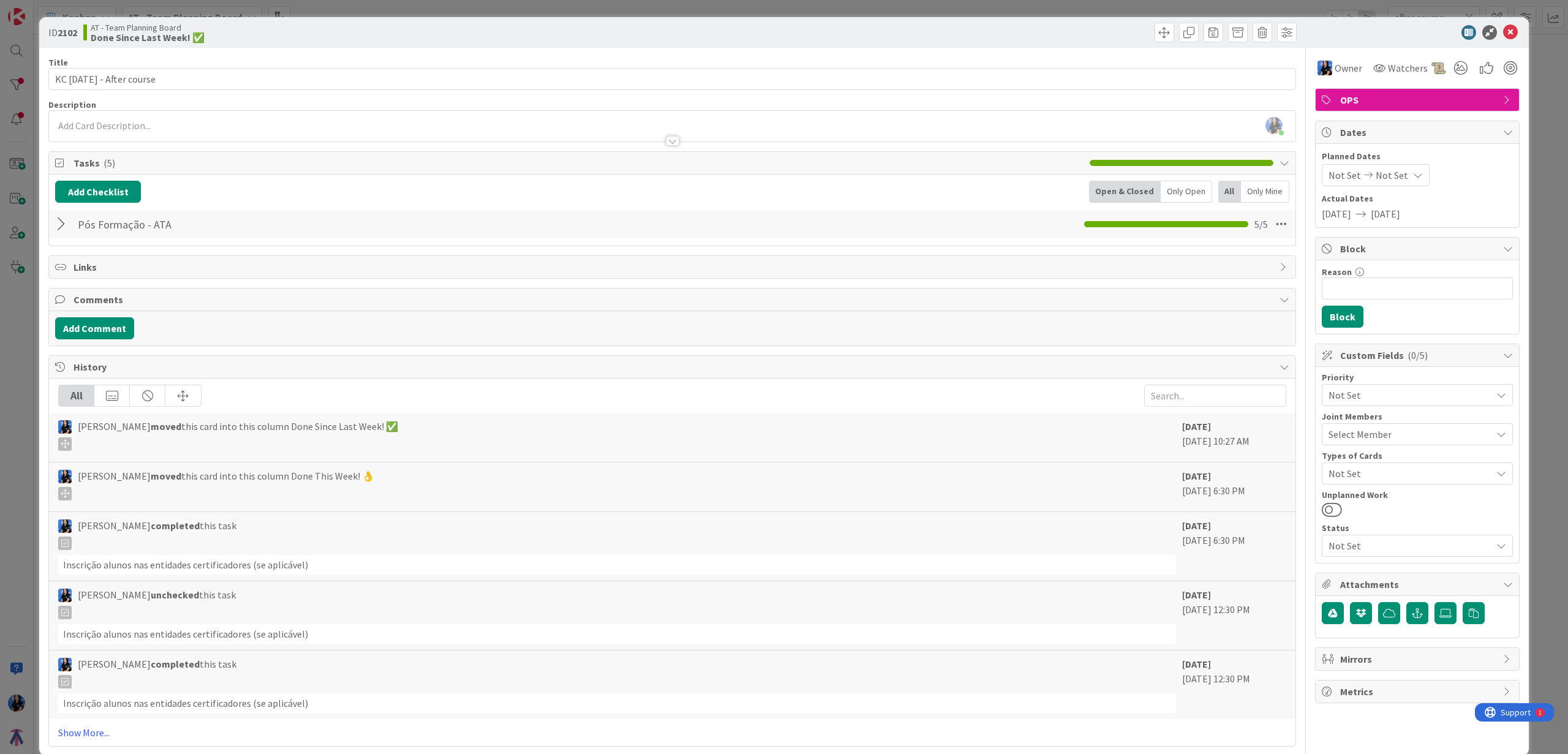
click at [62, 229] on div at bounding box center [63, 224] width 16 height 22
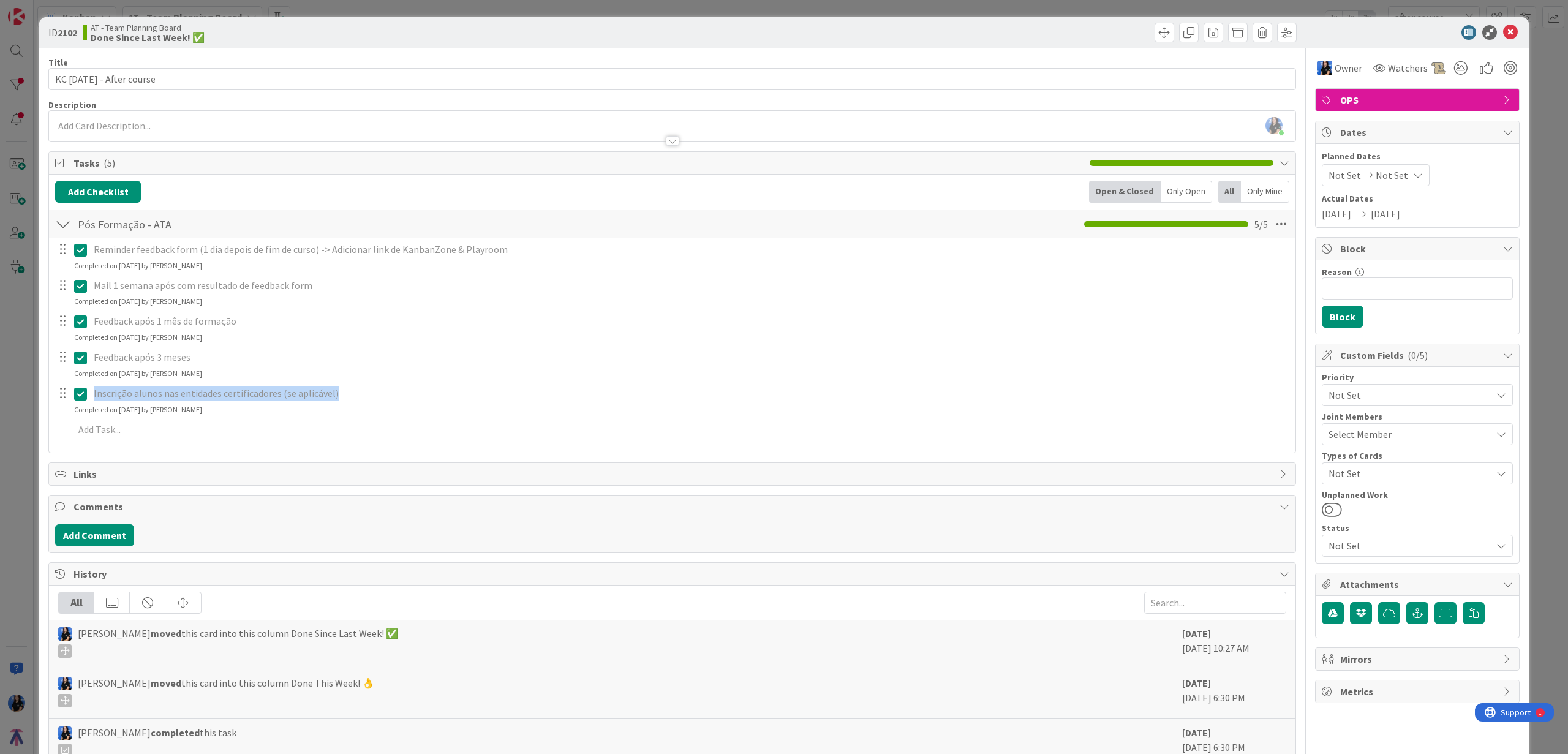
drag, startPoint x: 288, startPoint y: 397, endPoint x: 95, endPoint y: 396, distance: 193.0
click at [95, 396] on p "Inscrição alunos nas entidades certificadores (se aplicável)" at bounding box center [690, 393] width 1193 height 14
copy p "Inscrição alunos nas entidades certificadores (se aplicável)"
